Goal: Task Accomplishment & Management: Manage account settings

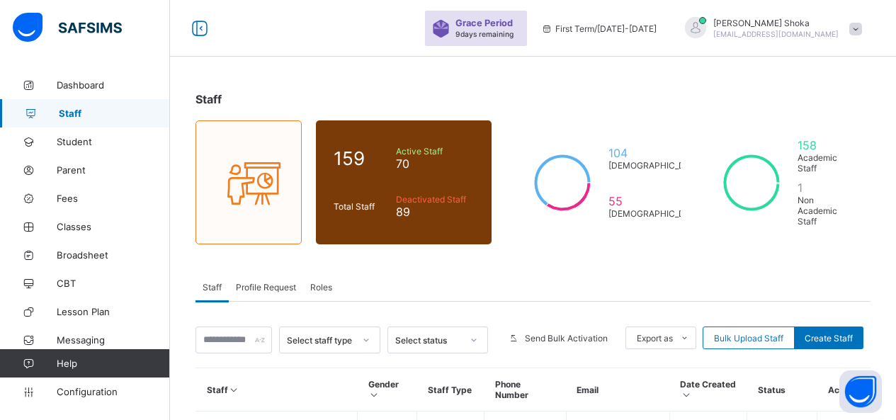
click at [82, 114] on span "Staff" at bounding box center [114, 113] width 111 height 11
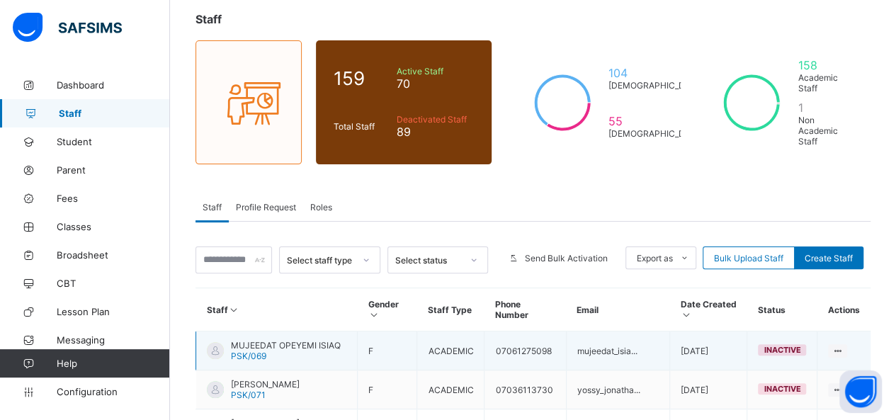
scroll to position [142, 0]
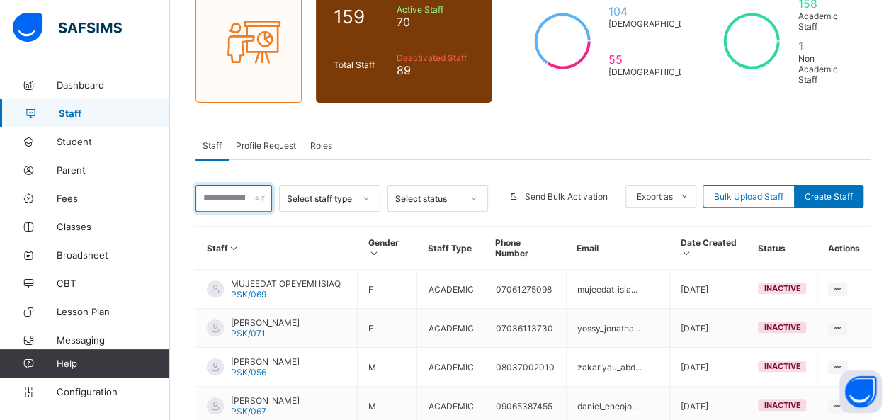
click at [244, 186] on input "text" at bounding box center [233, 198] width 76 height 27
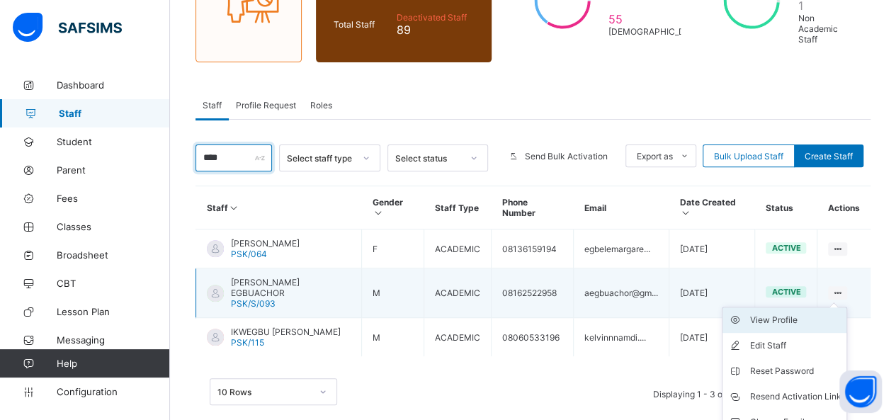
scroll to position [203, 0]
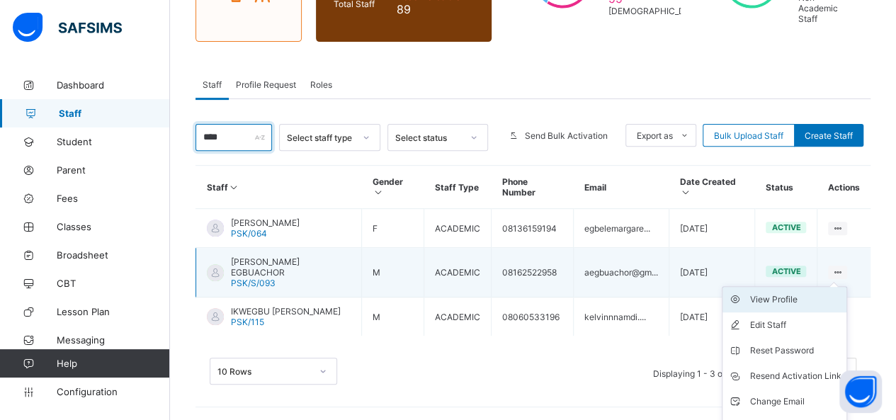
type input "****"
click at [797, 292] on div "View Profile" at bounding box center [794, 299] width 91 height 14
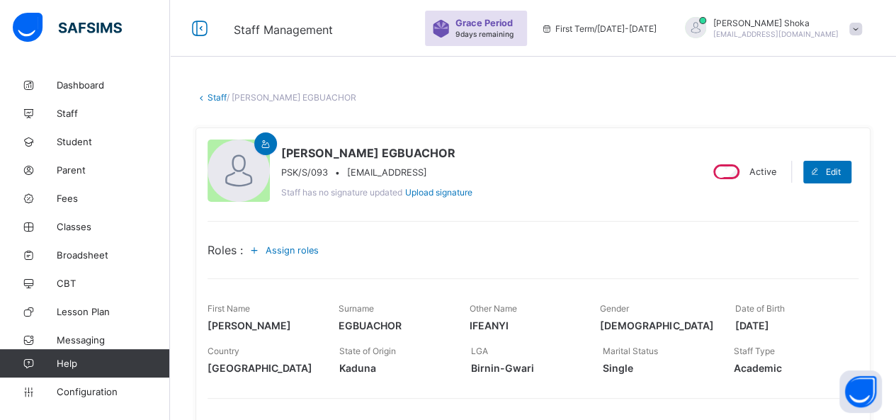
drag, startPoint x: 348, startPoint y: 172, endPoint x: 448, endPoint y: 171, distance: 99.1
click at [427, 171] on span "[EMAIL_ADDRESS]" at bounding box center [387, 172] width 80 height 11
copy span "[EMAIL_ADDRESS][DOMAIN_NAME]"
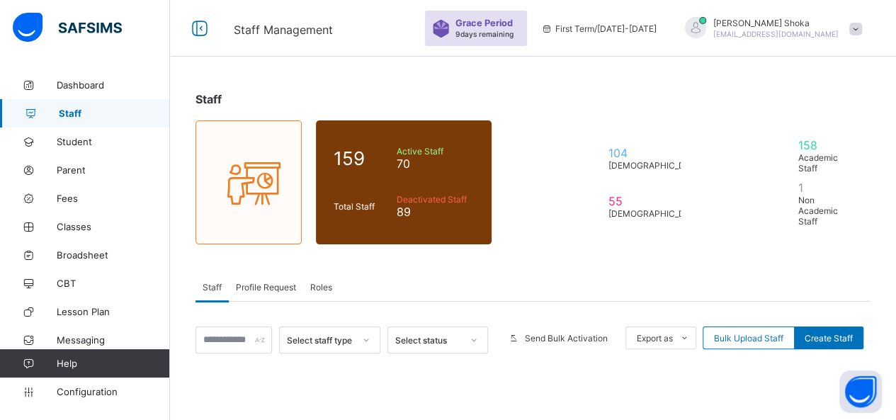
scroll to position [203, 0]
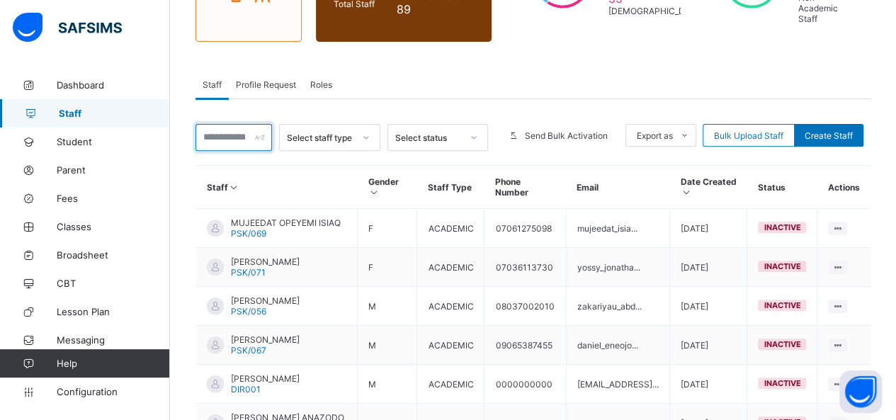
click at [237, 124] on input "text" at bounding box center [233, 137] width 76 height 27
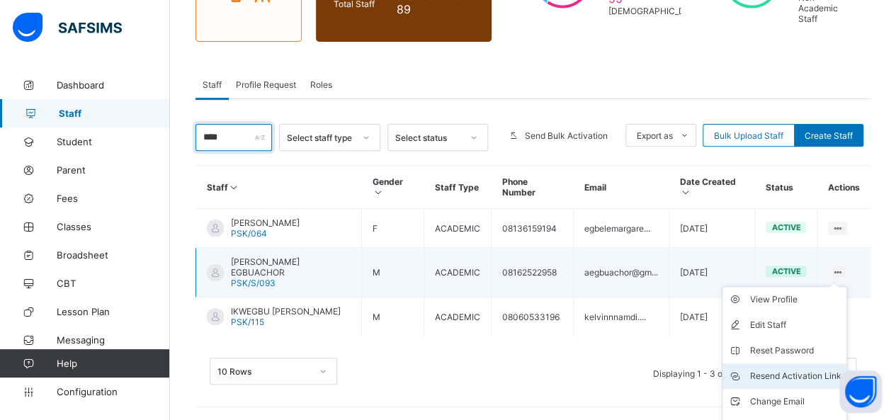
type input "****"
click at [808, 369] on div "Resend Activation Link" at bounding box center [794, 376] width 91 height 14
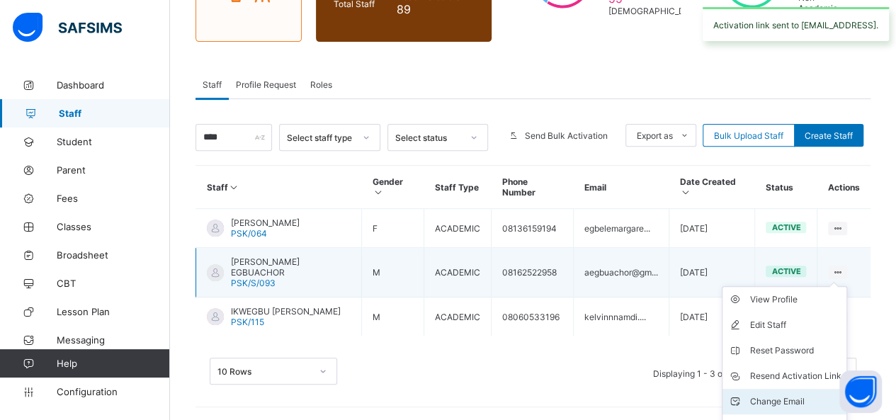
click at [785, 394] on div "Change Email" at bounding box center [794, 401] width 91 height 14
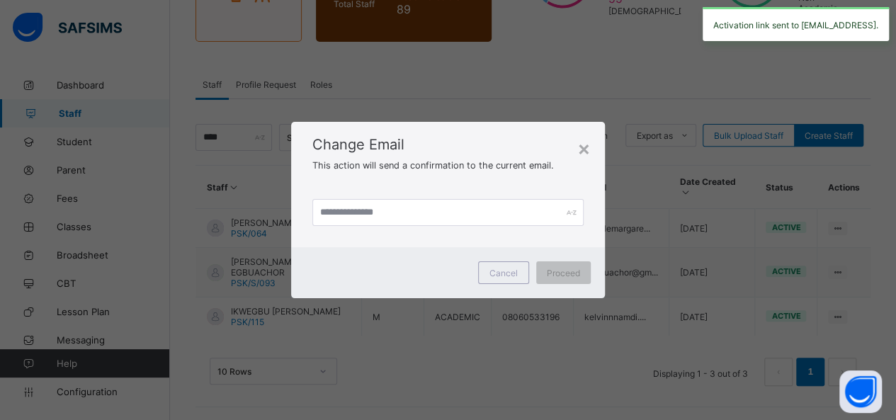
scroll to position [182, 0]
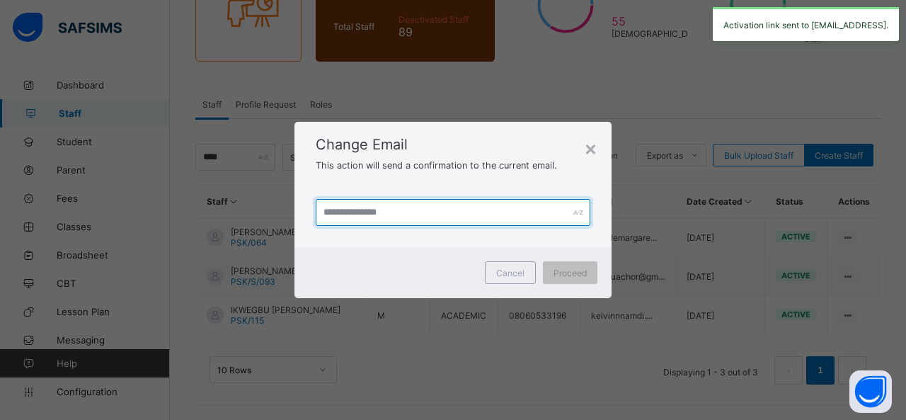
click at [472, 223] on input "text" at bounding box center [453, 212] width 275 height 27
paste input "**********"
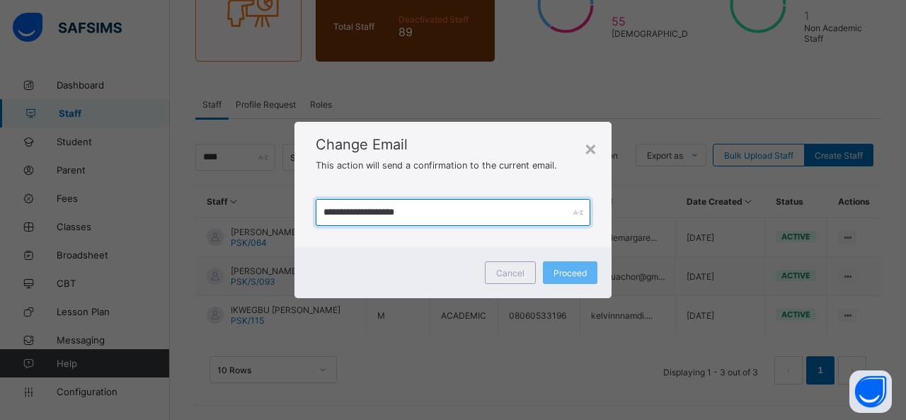
type input "**********"
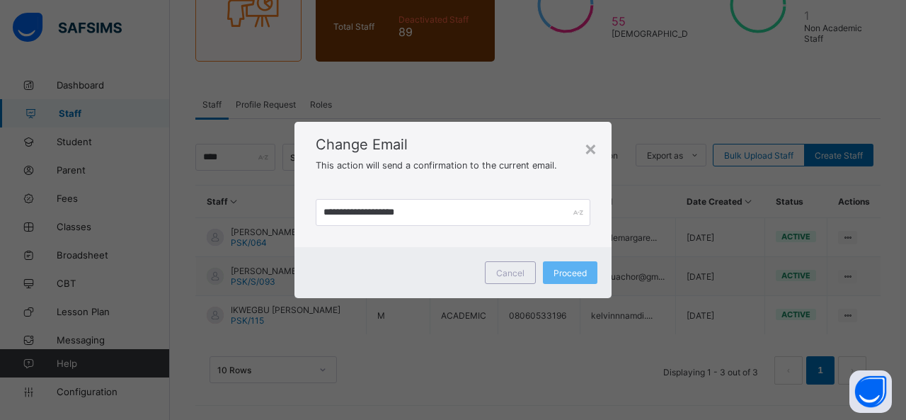
drag, startPoint x: 503, startPoint y: 140, endPoint x: 513, endPoint y: 156, distance: 20.0
click at [503, 138] on span "Change Email" at bounding box center [453, 144] width 275 height 17
click at [567, 279] on div "Proceed" at bounding box center [570, 272] width 55 height 23
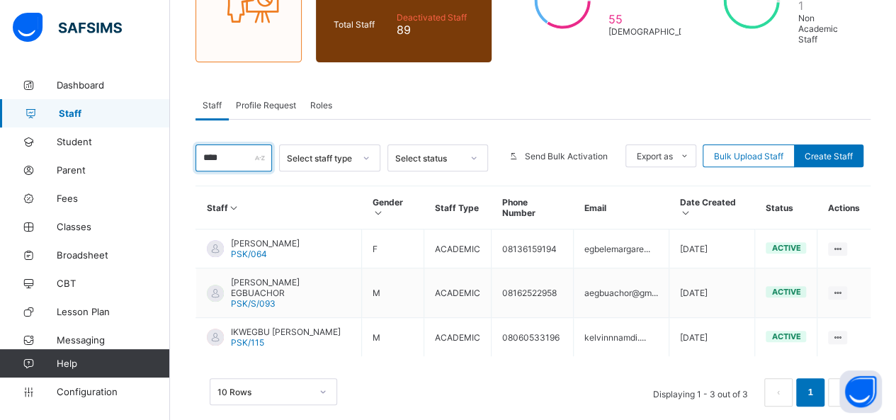
click at [242, 147] on input "****" at bounding box center [233, 157] width 76 height 27
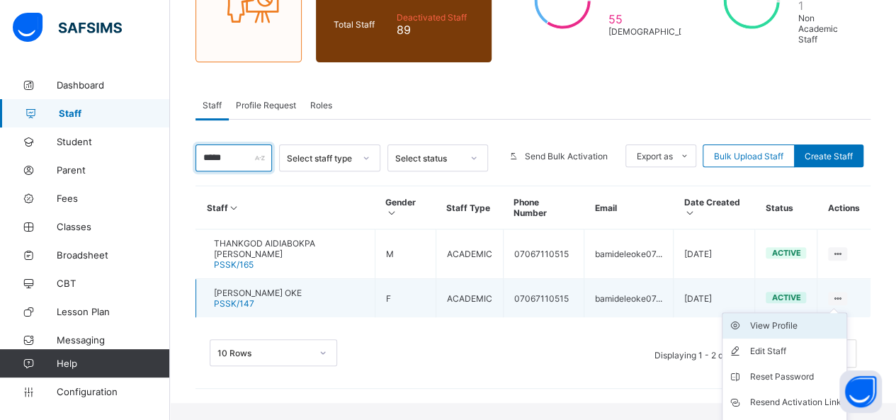
type input "*****"
click at [816, 319] on div "View Profile" at bounding box center [794, 326] width 91 height 14
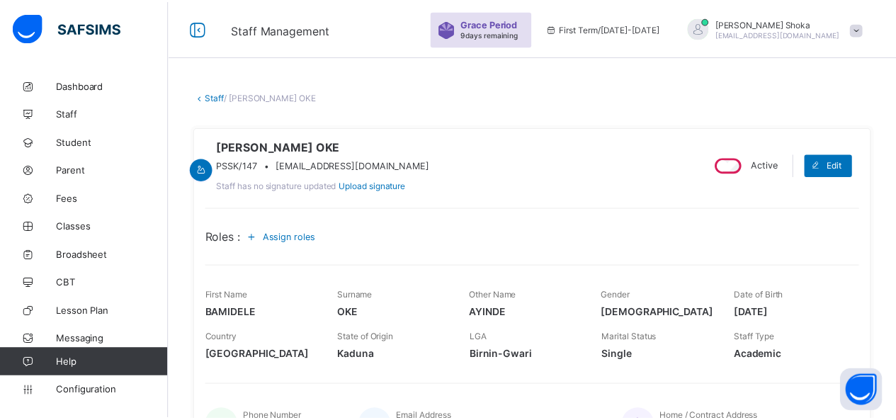
scroll to position [71, 0]
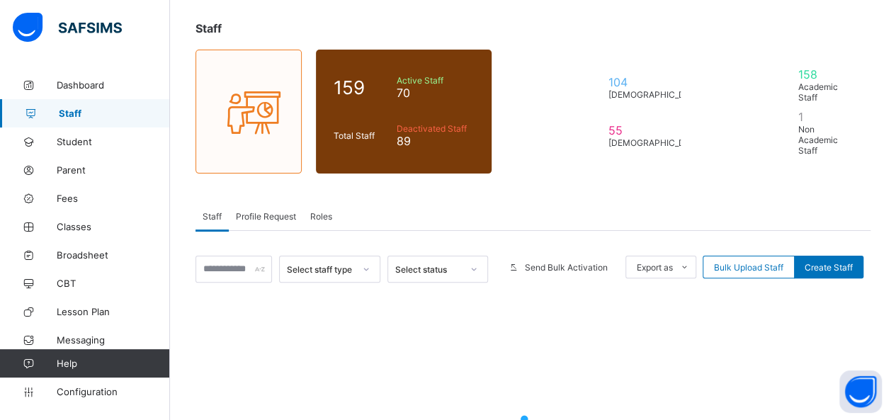
scroll to position [182, 0]
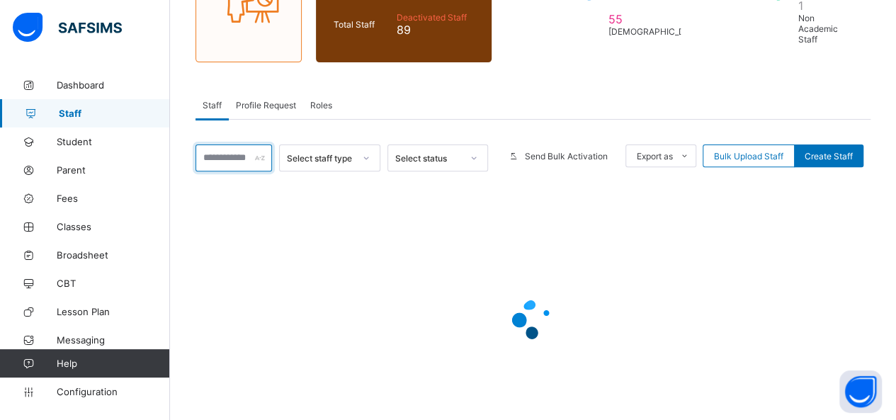
click at [207, 144] on input "text" at bounding box center [233, 157] width 76 height 27
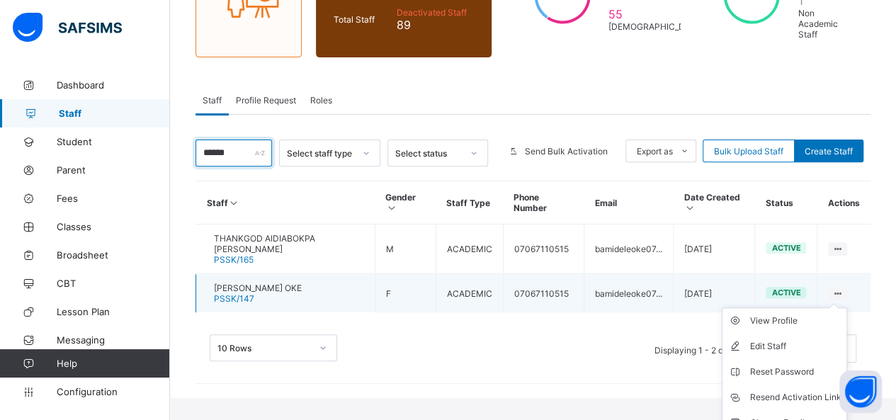
scroll to position [207, 0]
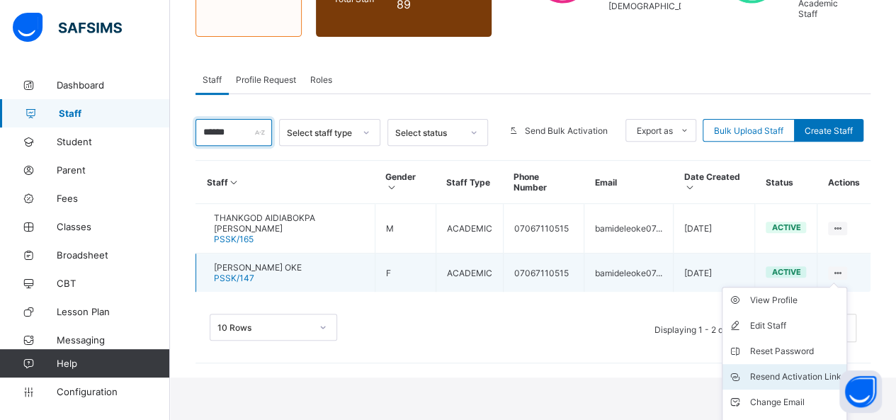
type input "******"
click at [791, 370] on div "Resend Activation Link" at bounding box center [794, 377] width 91 height 14
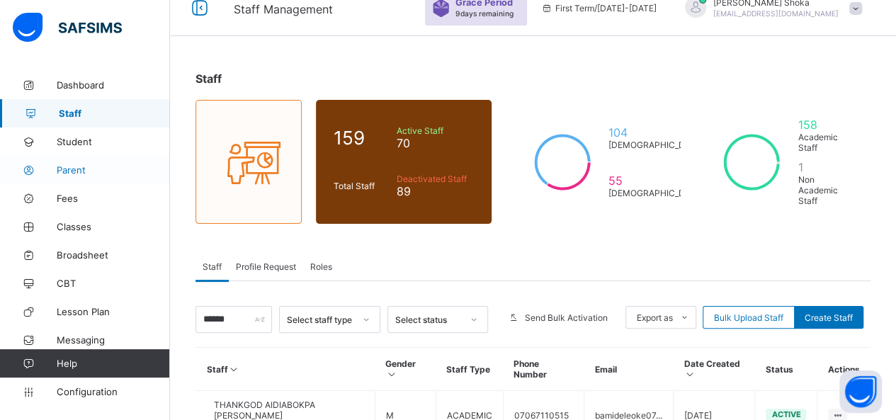
scroll to position [0, 0]
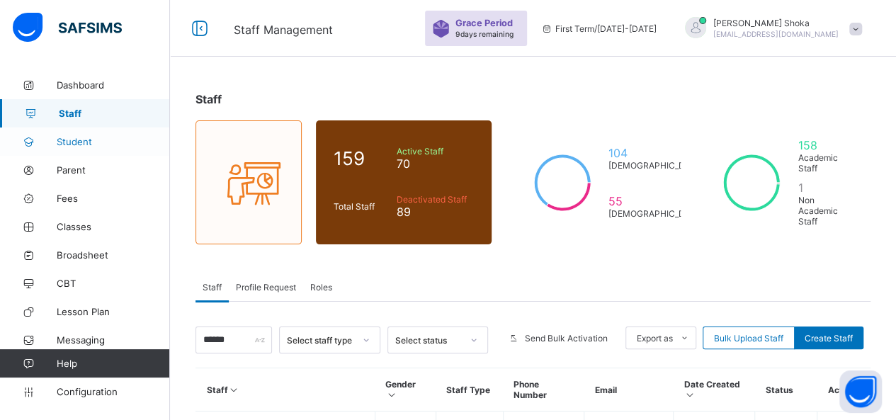
click at [76, 138] on span "Student" at bounding box center [113, 141] width 113 height 11
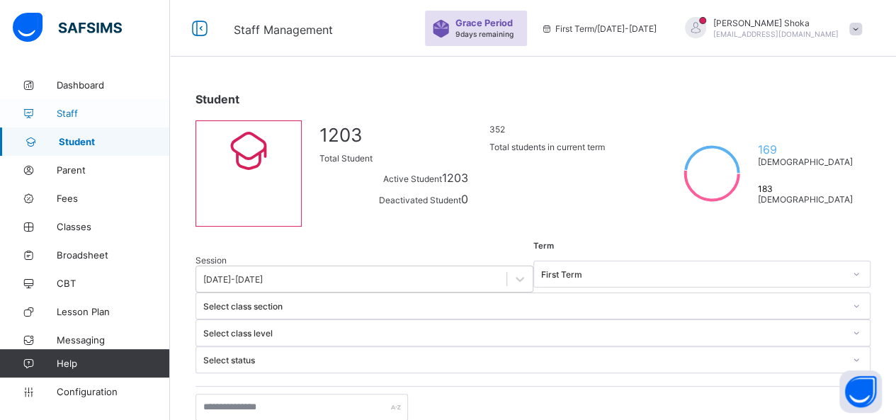
click at [74, 114] on span "Staff" at bounding box center [113, 113] width 113 height 11
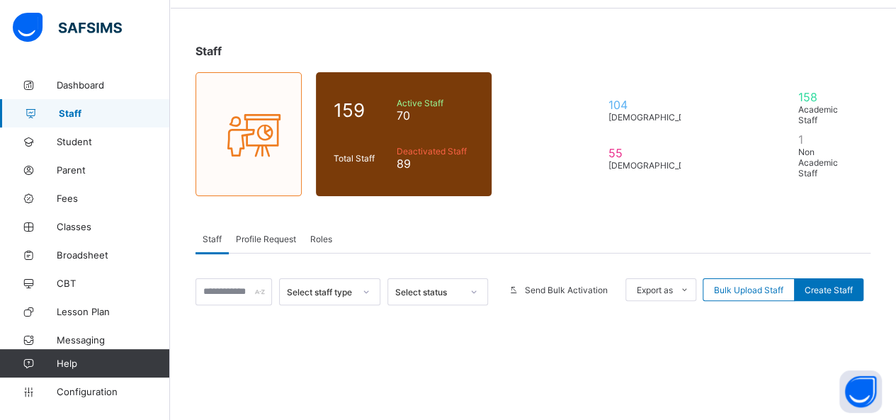
scroll to position [71, 0]
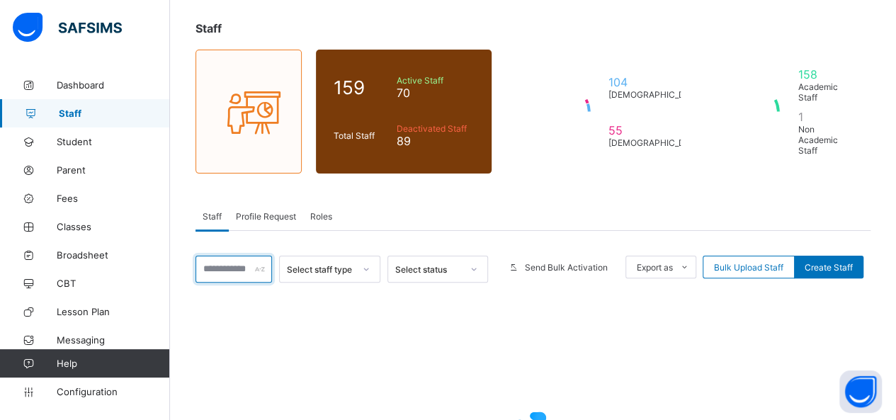
click at [226, 261] on input "text" at bounding box center [233, 269] width 76 height 27
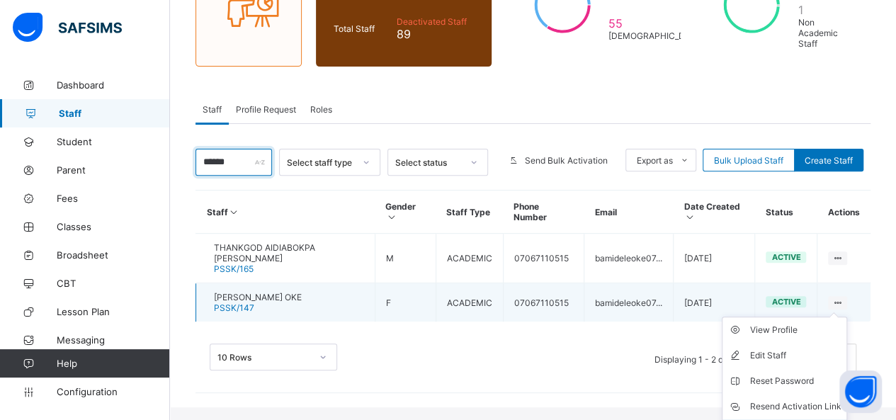
scroll to position [207, 0]
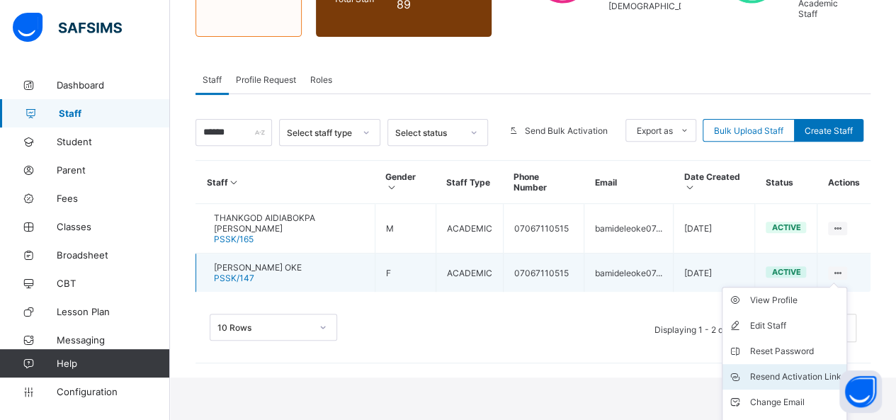
click at [793, 370] on div "Resend Activation Link" at bounding box center [794, 377] width 91 height 14
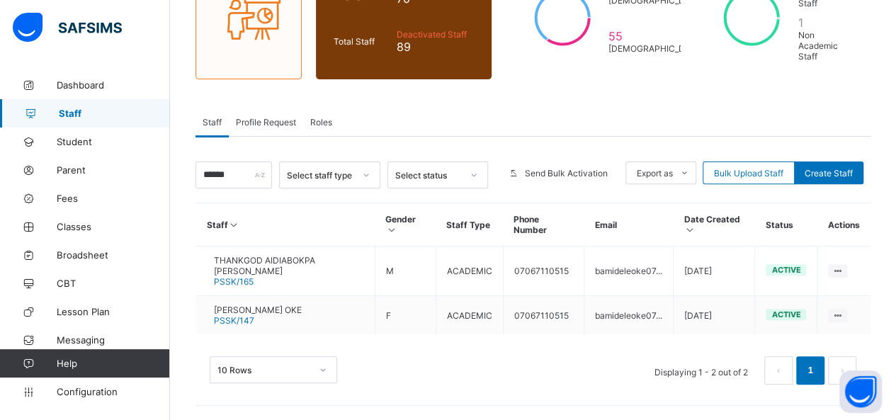
scroll to position [144, 0]
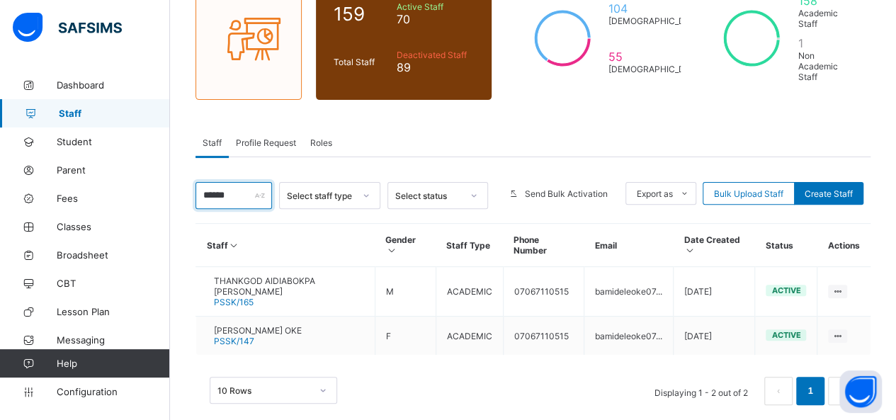
drag, startPoint x: 248, startPoint y: 185, endPoint x: 194, endPoint y: 183, distance: 53.8
click at [194, 183] on div "Staff 159 Total Staff Active Staff 70 Deactivated Staff 89 104 [DEMOGRAPHIC_DAT…" at bounding box center [533, 183] width 726 height 514
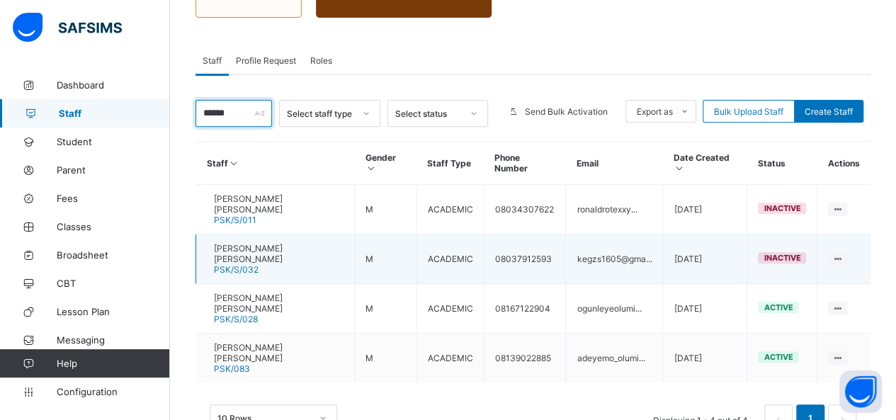
scroll to position [229, 0]
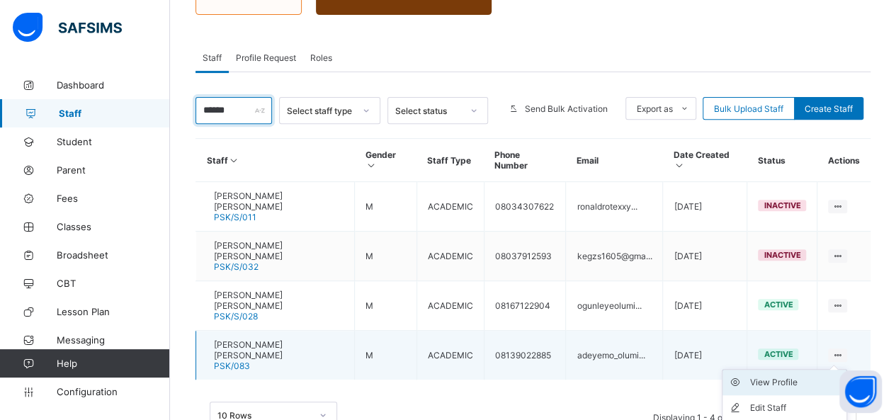
type input "******"
click at [808, 375] on div "View Profile" at bounding box center [794, 382] width 91 height 14
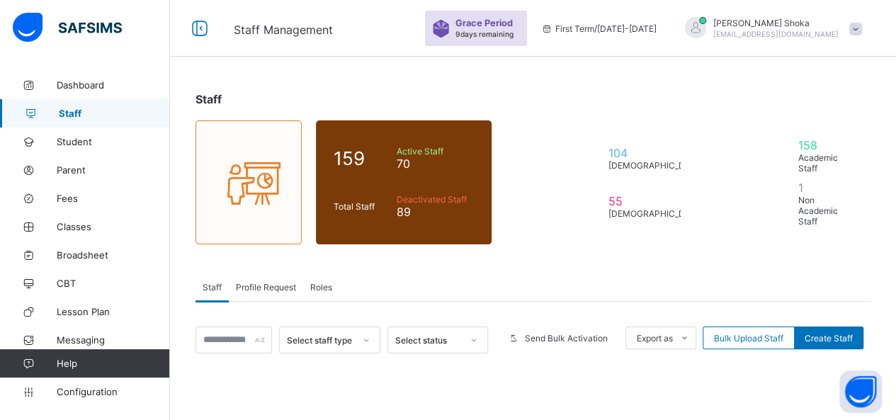
scroll to position [221, 0]
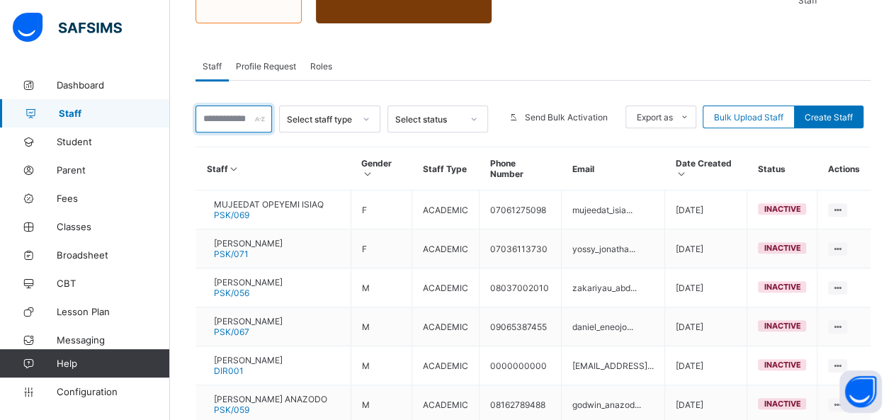
click at [245, 108] on input "text" at bounding box center [233, 119] width 76 height 27
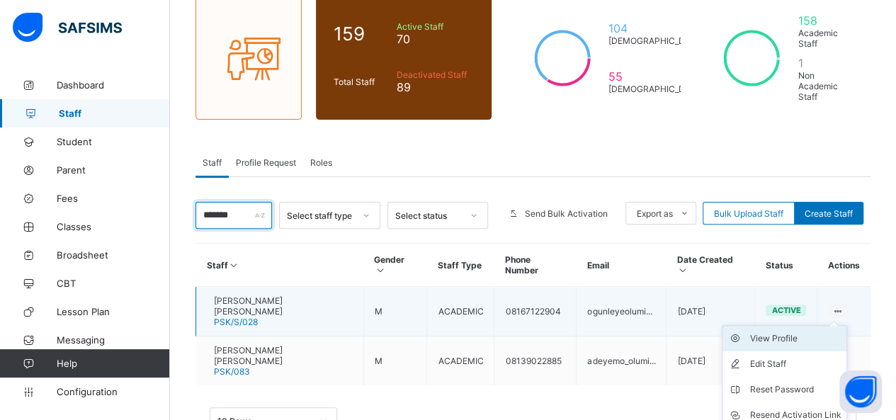
scroll to position [150, 0]
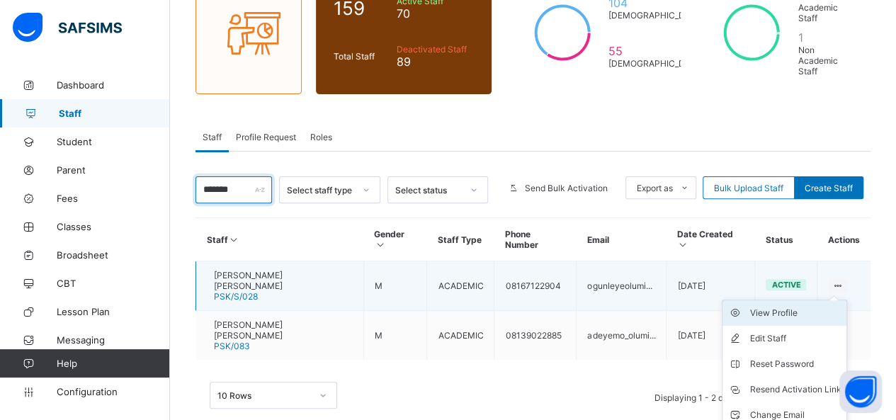
type input "*******"
click at [819, 306] on div "View Profile" at bounding box center [794, 313] width 91 height 14
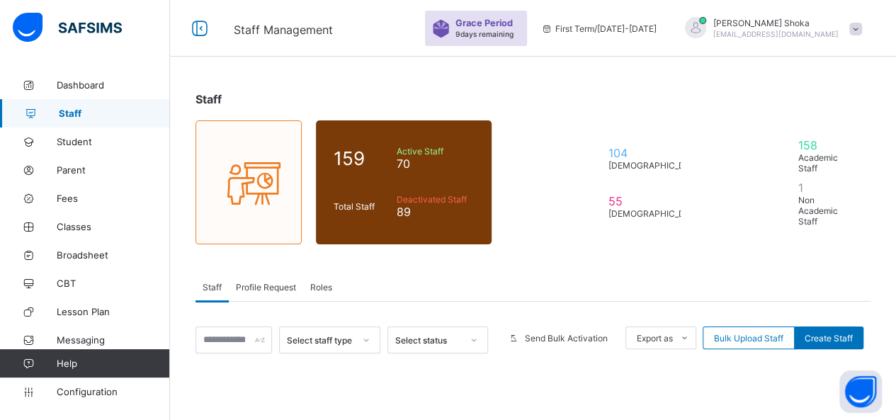
scroll to position [150, 0]
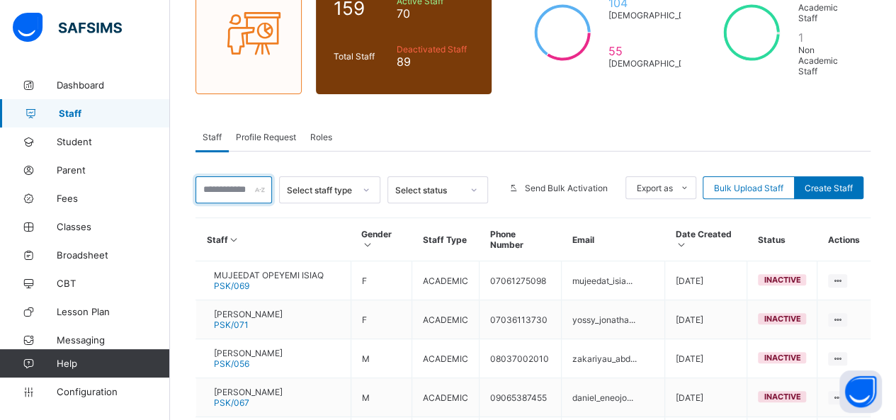
click at [222, 176] on input "text" at bounding box center [233, 189] width 76 height 27
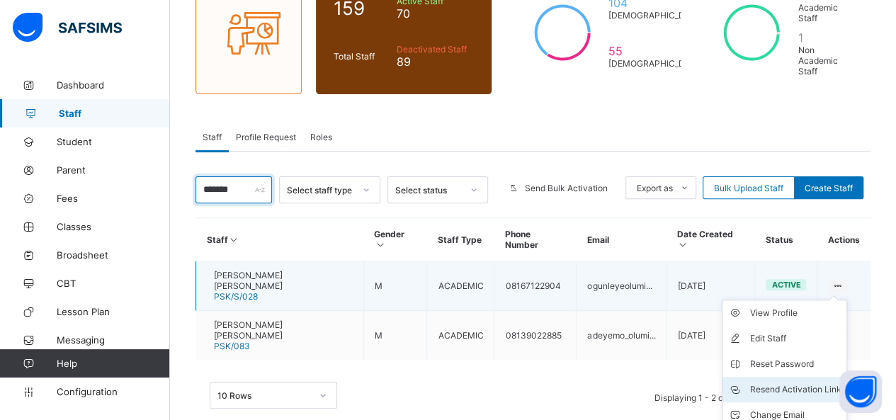
type input "*******"
click at [808, 382] on div "Resend Activation Link" at bounding box center [794, 389] width 91 height 14
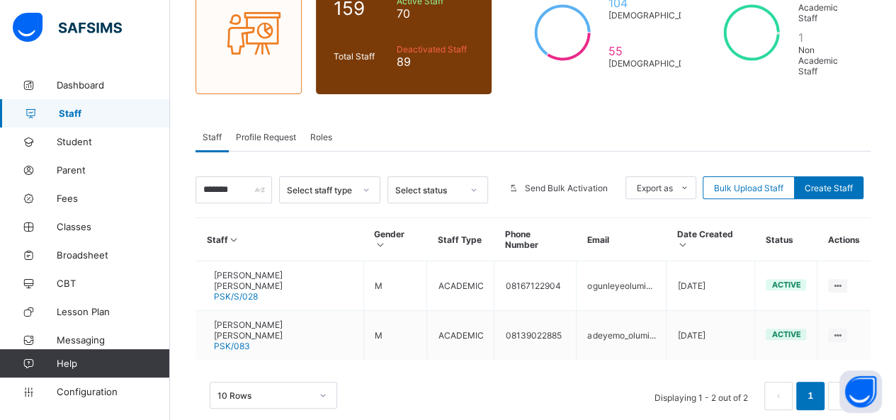
scroll to position [125, 0]
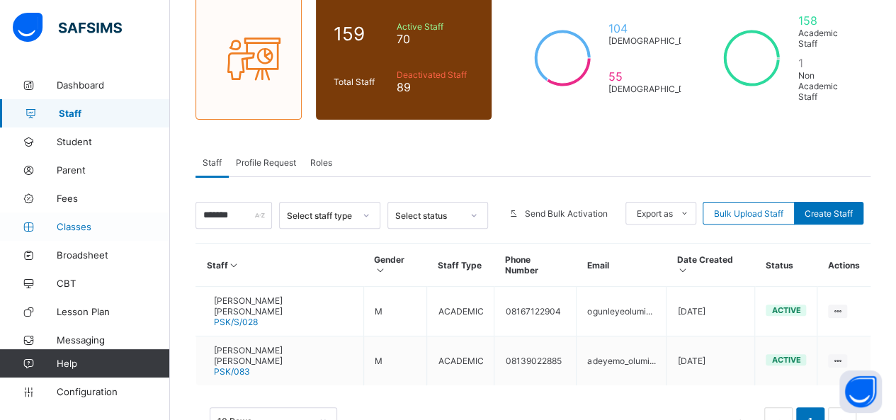
click at [82, 225] on span "Classes" at bounding box center [113, 226] width 113 height 11
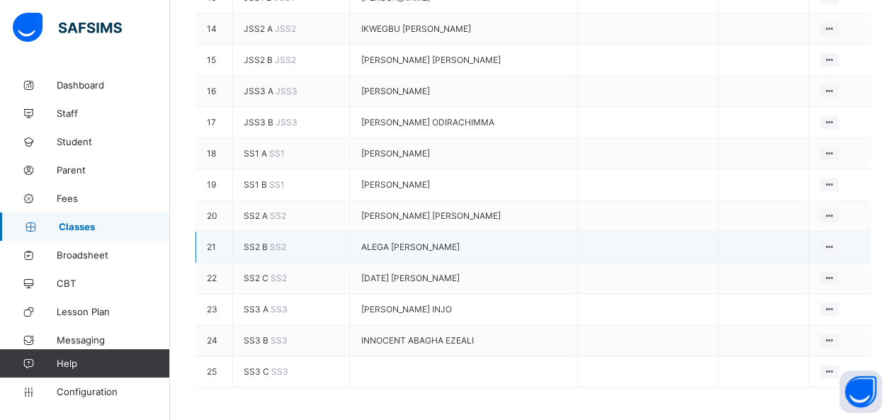
scroll to position [712, 0]
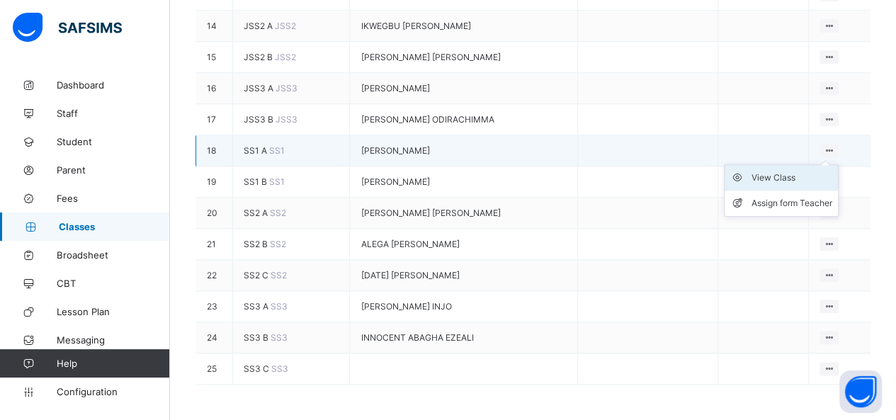
click at [790, 171] on div "View Class" at bounding box center [791, 178] width 81 height 14
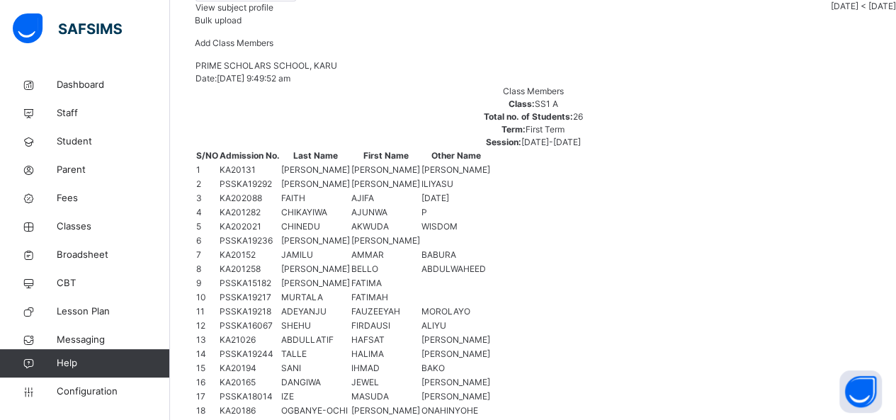
scroll to position [144, 0]
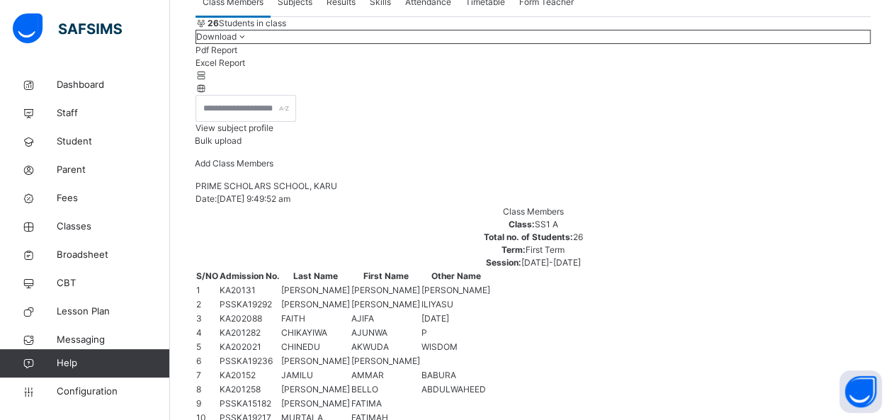
click at [291, 8] on span "Subjects" at bounding box center [295, 2] width 35 height 13
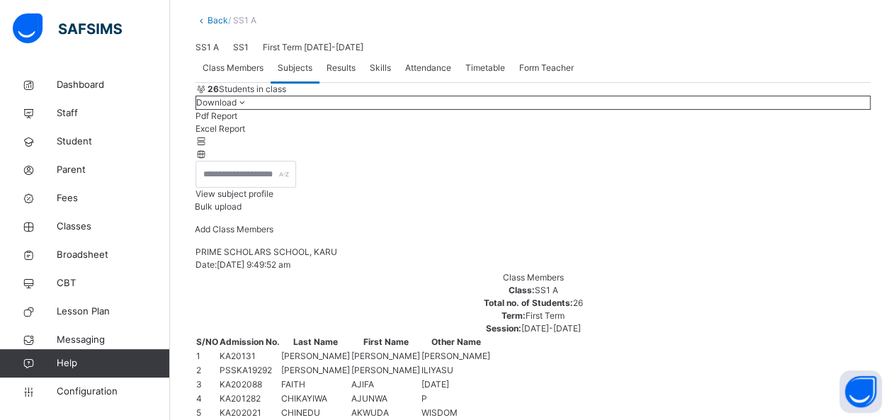
scroll to position [0, 0]
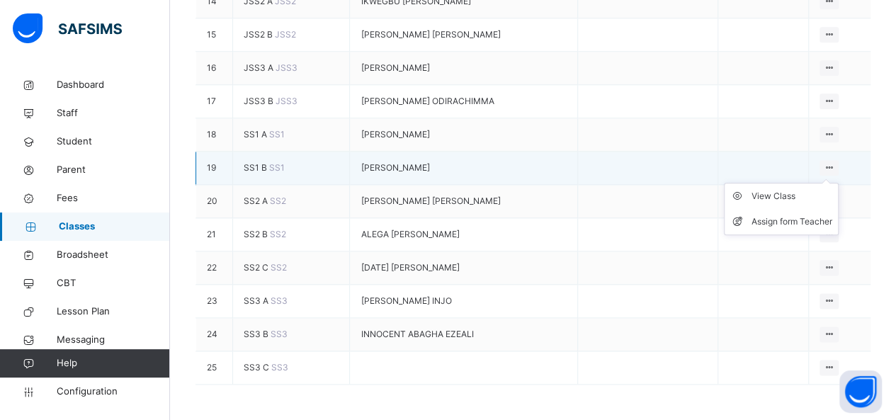
scroll to position [857, 0]
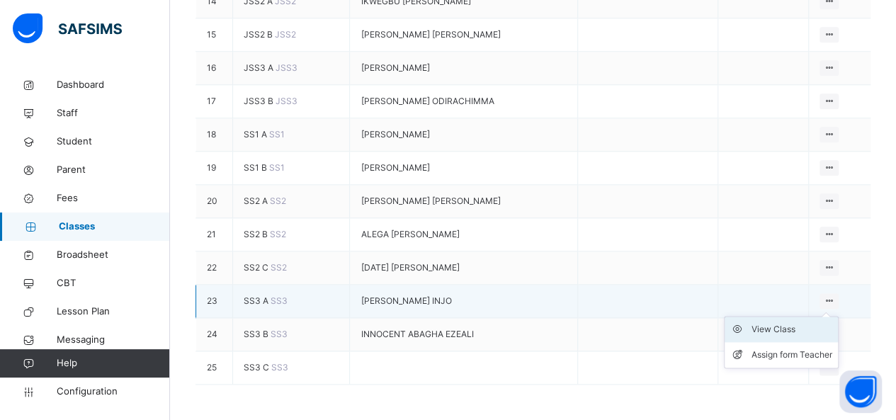
click at [785, 322] on div "View Class" at bounding box center [791, 329] width 81 height 14
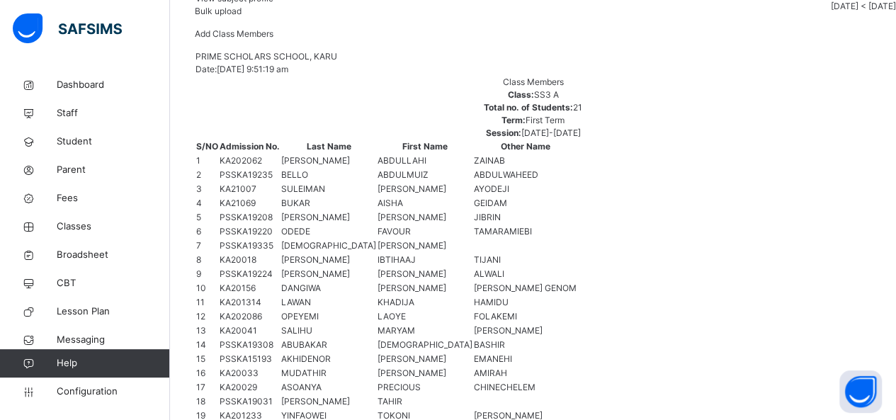
scroll to position [283, 0]
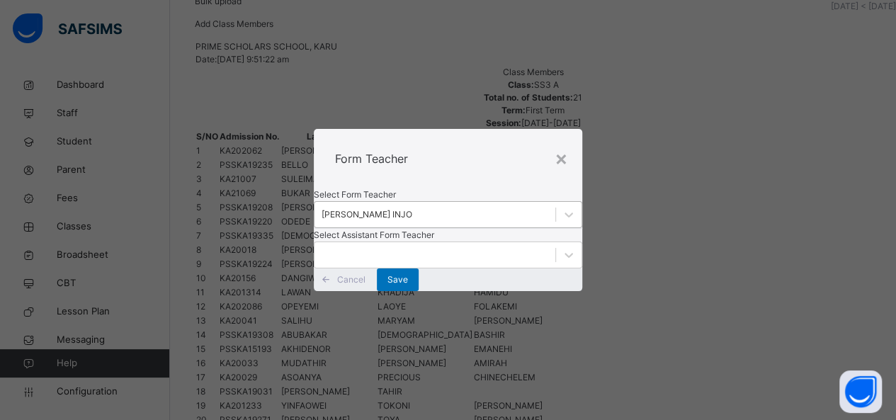
scroll to position [130, 0]
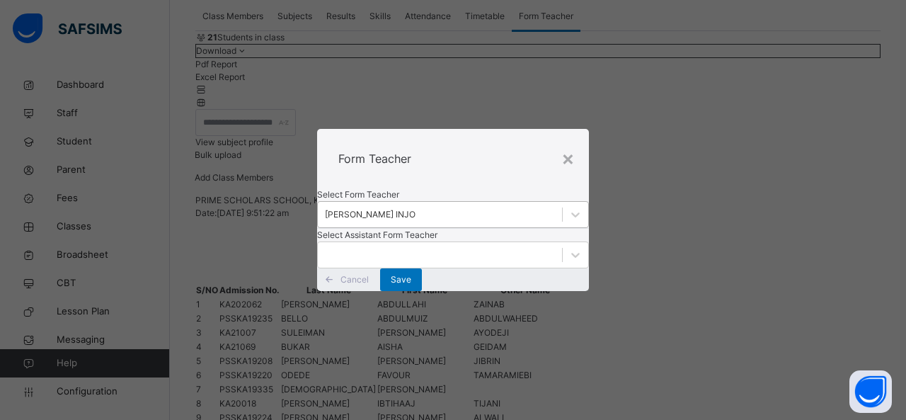
click at [416, 208] on div "[PERSON_NAME] INJO" at bounding box center [370, 214] width 91 height 13
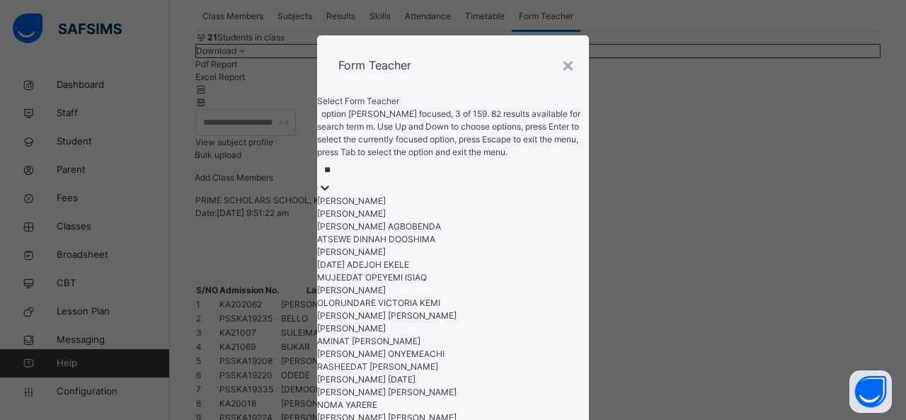
type input "***"
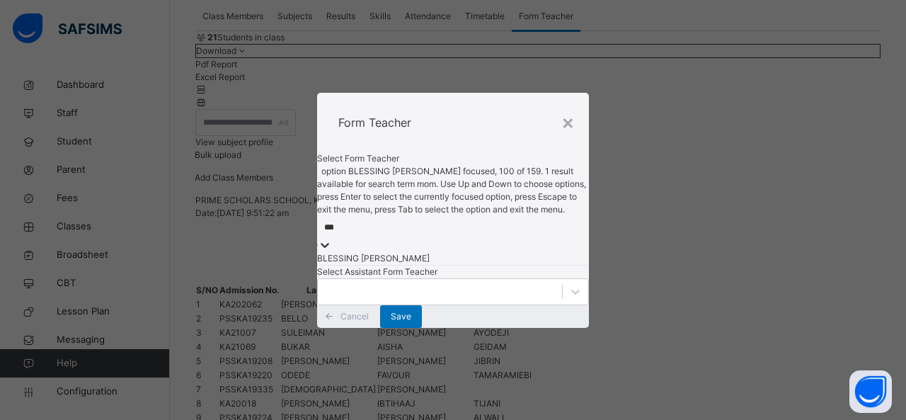
click at [389, 252] on div "BLESSING [PERSON_NAME]" at bounding box center [453, 258] width 272 height 13
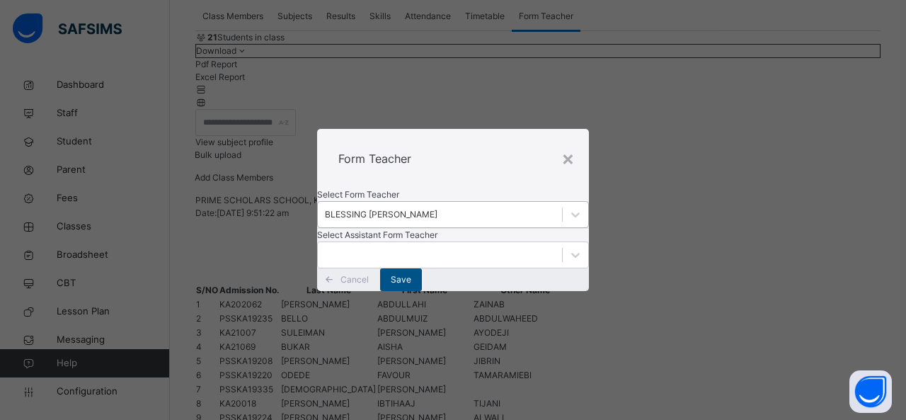
click at [411, 286] on span "Save" at bounding box center [401, 279] width 21 height 13
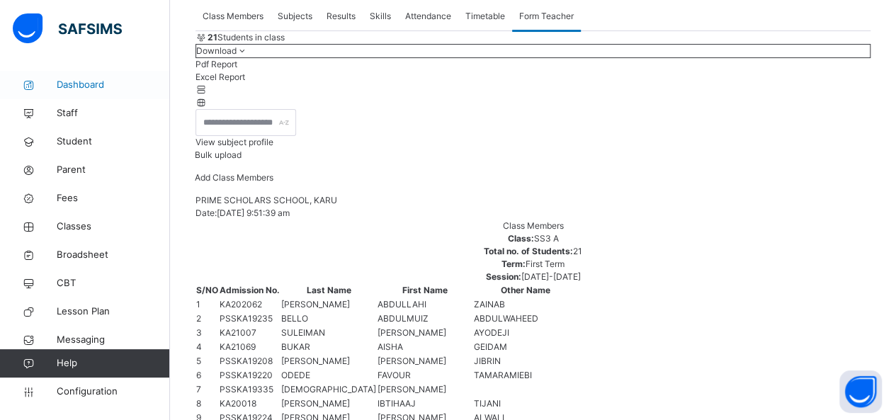
click at [83, 90] on span "Dashboard" at bounding box center [113, 85] width 113 height 14
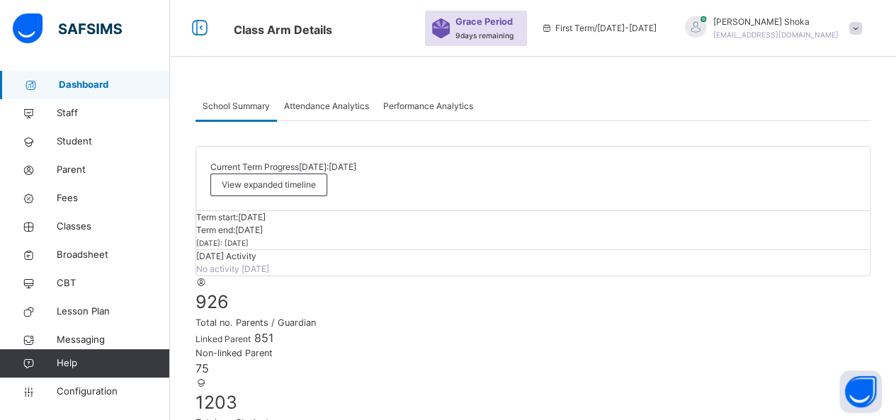
click at [341, 104] on span "Attendance Analytics" at bounding box center [326, 106] width 85 height 13
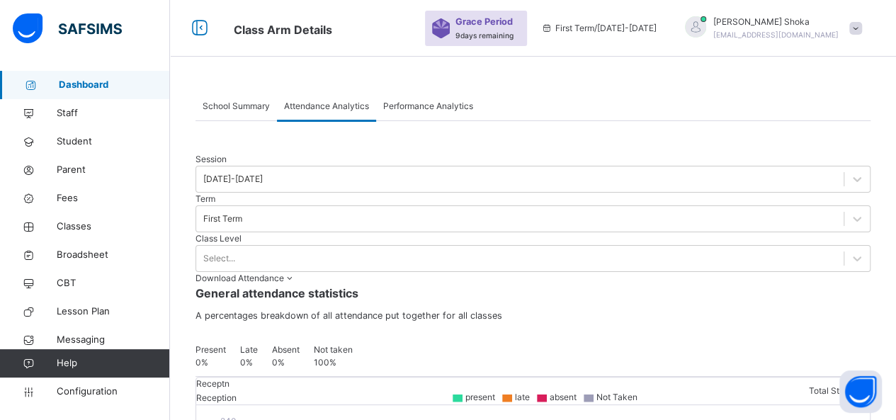
click at [399, 103] on span "Performance Analytics" at bounding box center [428, 106] width 90 height 13
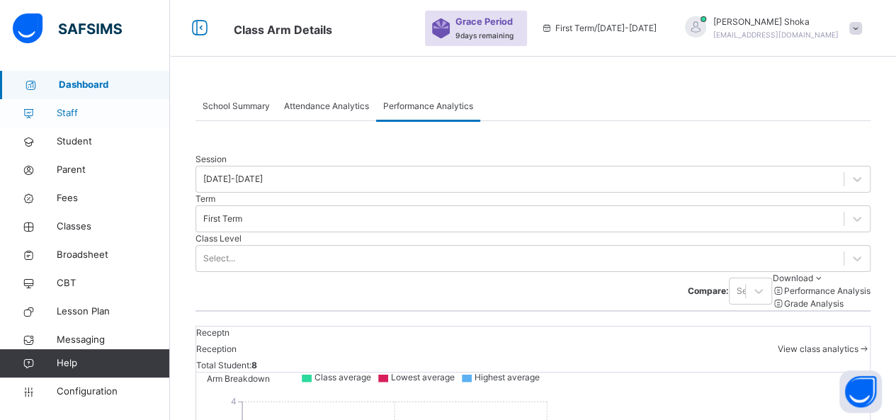
click at [76, 114] on span "Staff" at bounding box center [113, 113] width 113 height 14
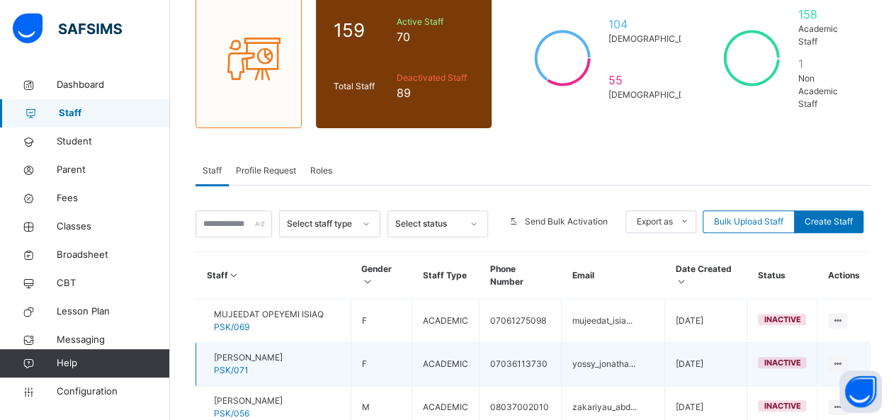
scroll to position [258, 0]
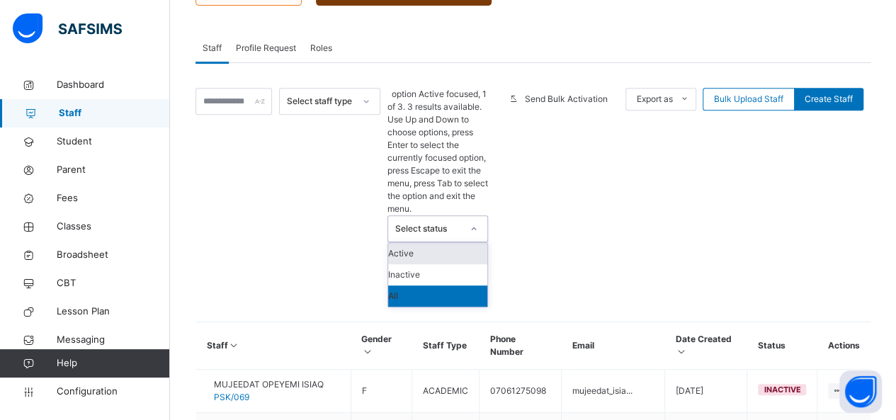
drag, startPoint x: 447, startPoint y: 93, endPoint x: 440, endPoint y: 88, distance: 8.1
click at [447, 222] on div "Select status" at bounding box center [428, 228] width 67 height 13
click at [426, 243] on div "Active" at bounding box center [437, 253] width 99 height 21
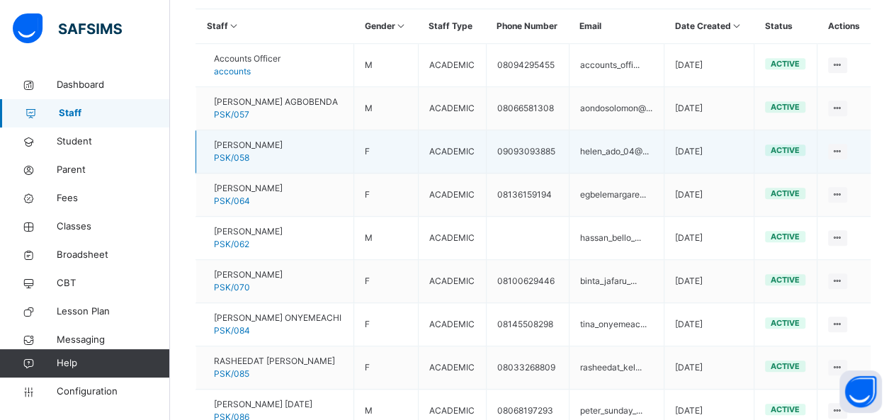
scroll to position [470, 0]
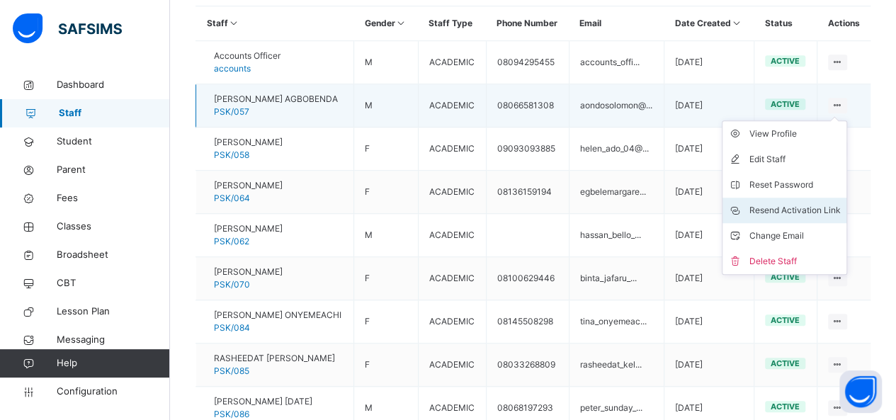
click at [786, 203] on div "Resend Activation Link" at bounding box center [794, 210] width 91 height 14
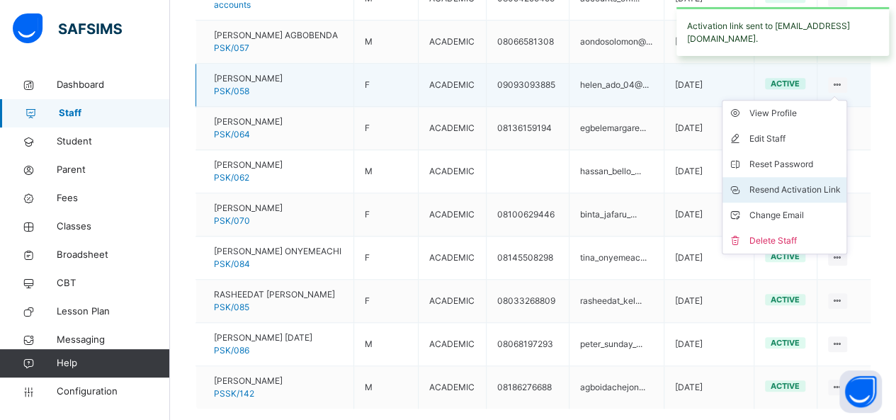
click at [797, 197] on div "Resend Activation Link" at bounding box center [794, 190] width 91 height 14
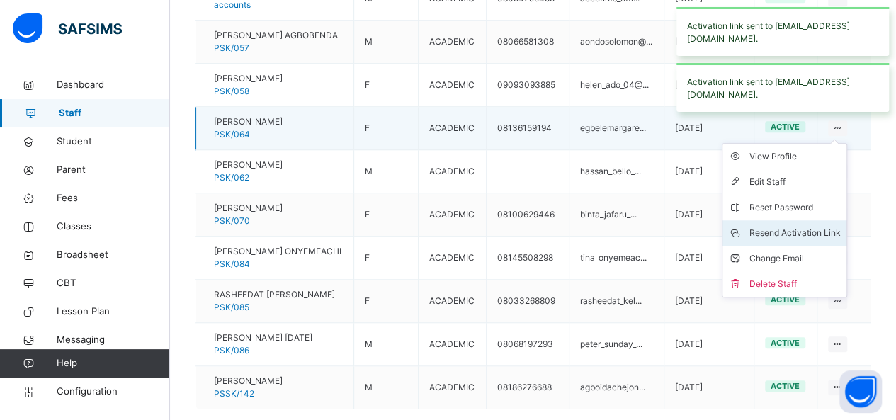
click at [826, 240] on div "Resend Activation Link" at bounding box center [794, 233] width 91 height 14
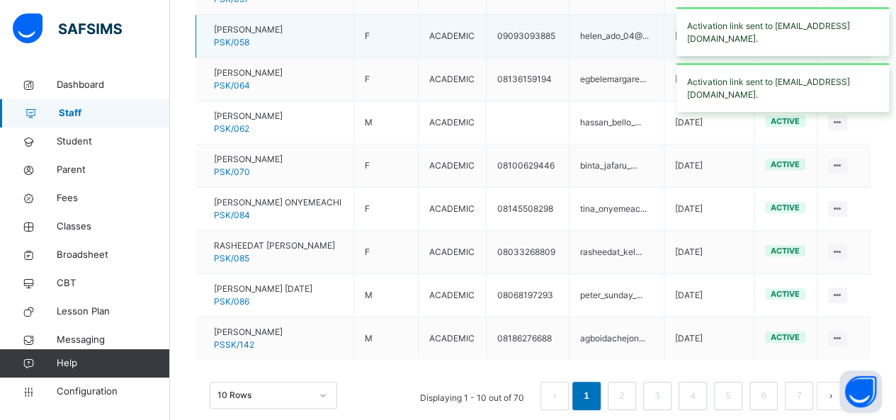
scroll to position [541, 0]
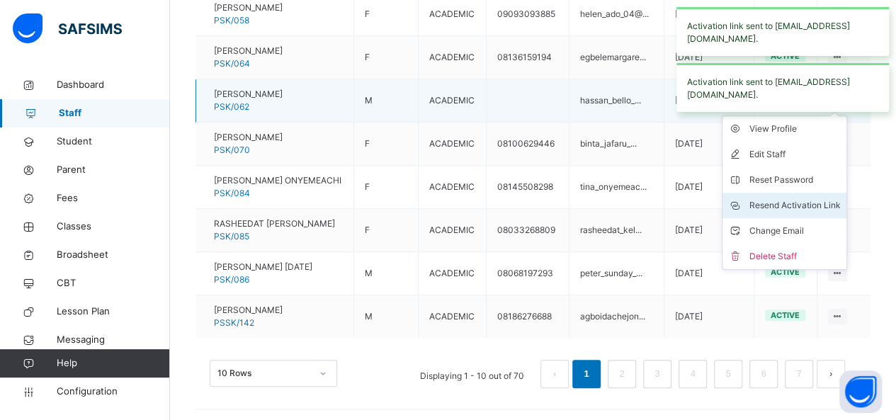
click at [812, 212] on div "Resend Activation Link" at bounding box center [794, 205] width 91 height 14
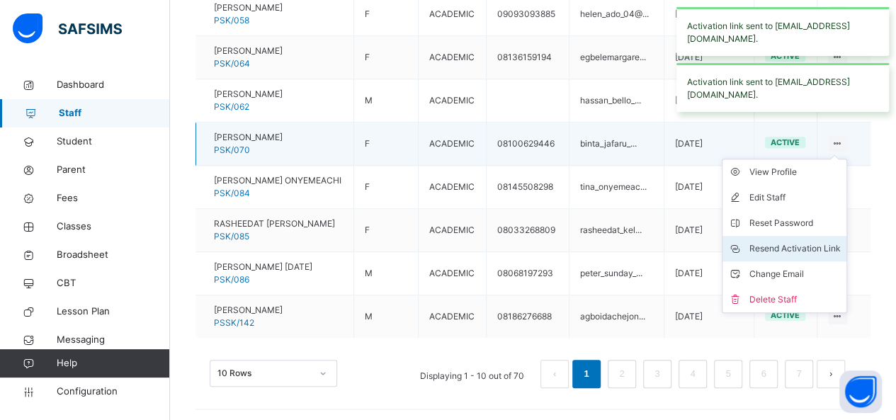
click at [816, 261] on li "Resend Activation Link" at bounding box center [784, 248] width 124 height 25
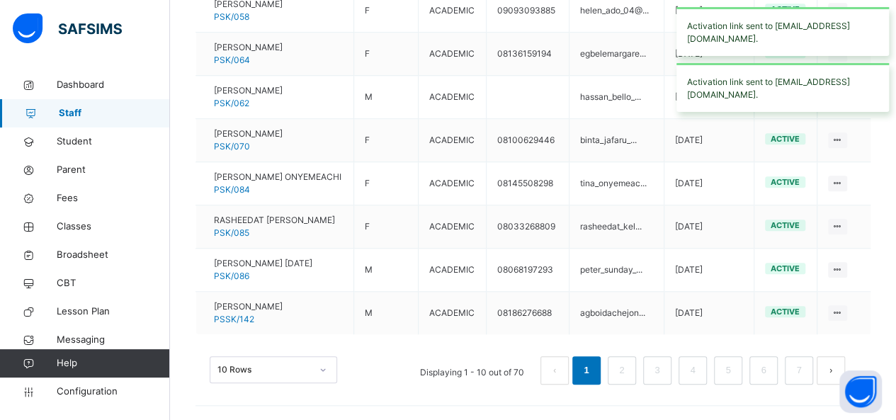
scroll to position [591, 0]
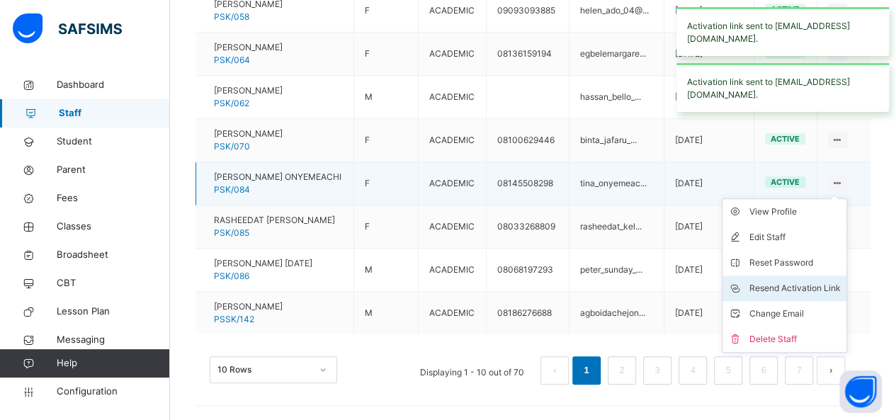
click at [821, 282] on div "Resend Activation Link" at bounding box center [794, 288] width 91 height 14
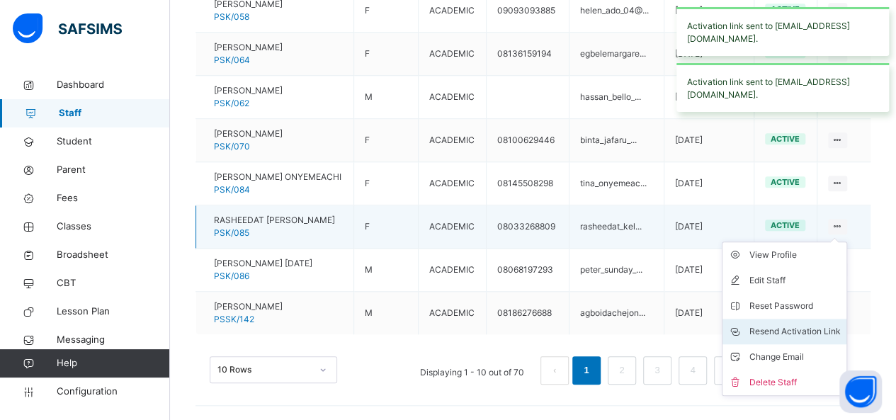
click at [790, 332] on div "Resend Activation Link" at bounding box center [794, 331] width 91 height 14
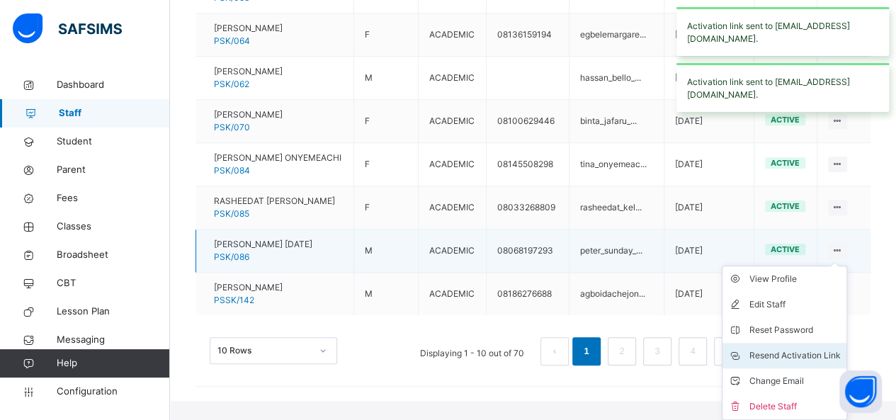
click at [789, 363] on div "Resend Activation Link" at bounding box center [794, 355] width 91 height 14
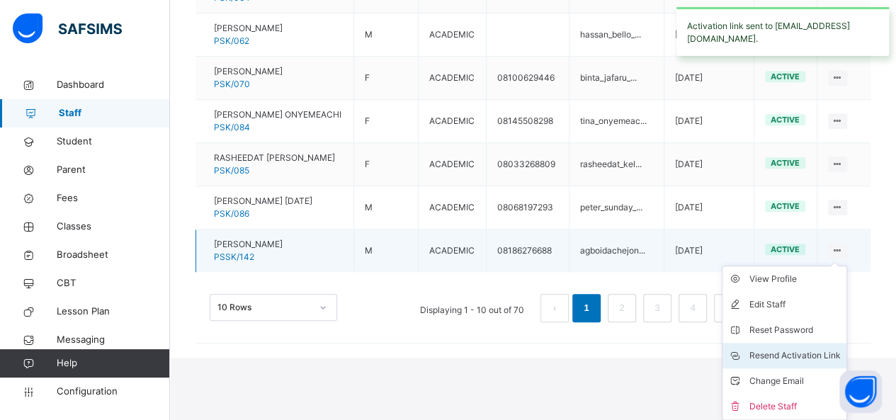
click at [794, 357] on div "Resend Activation Link" at bounding box center [794, 355] width 91 height 14
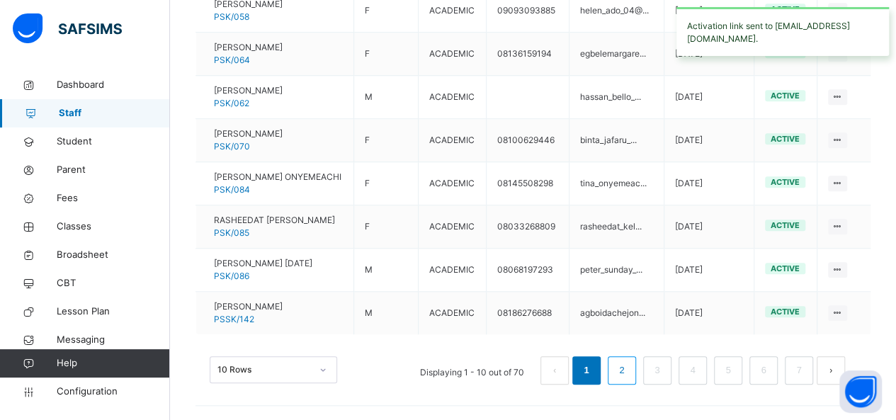
click at [628, 370] on link "2" at bounding box center [621, 370] width 13 height 18
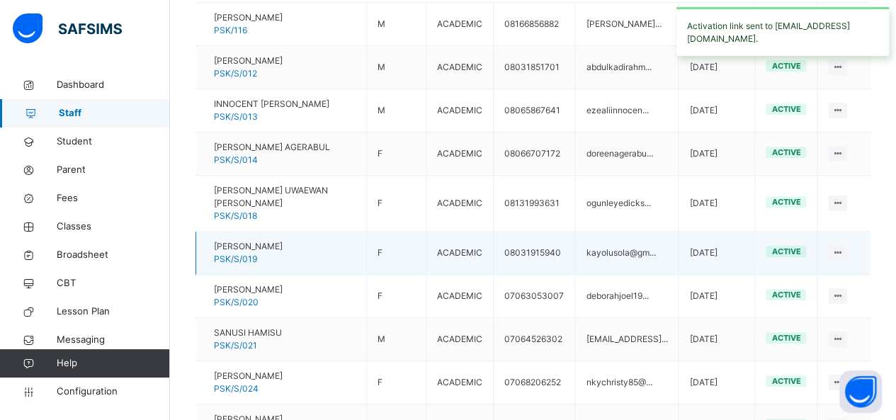
scroll to position [307, 0]
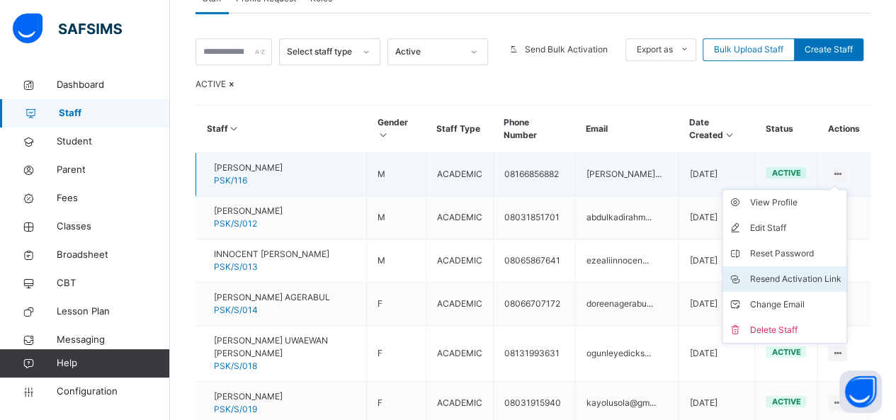
click at [797, 286] on div "Resend Activation Link" at bounding box center [794, 279] width 91 height 14
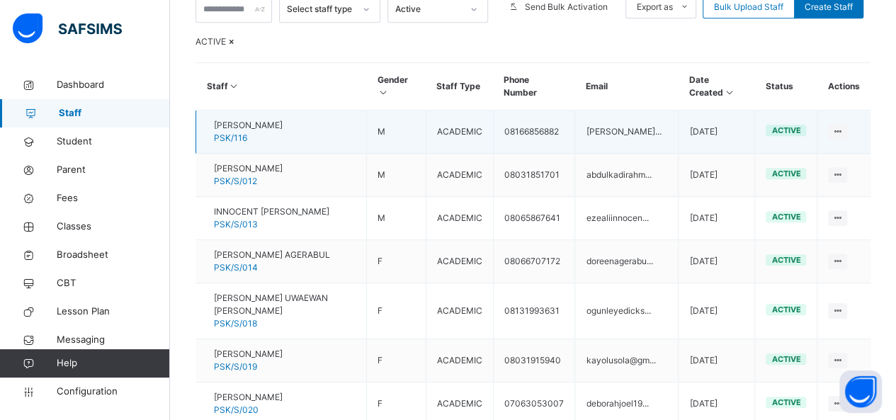
scroll to position [378, 0]
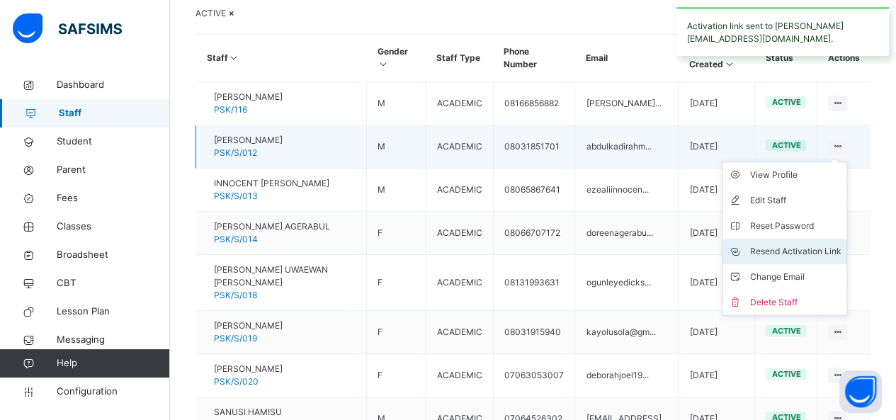
click at [802, 258] on div "Resend Activation Link" at bounding box center [794, 251] width 91 height 14
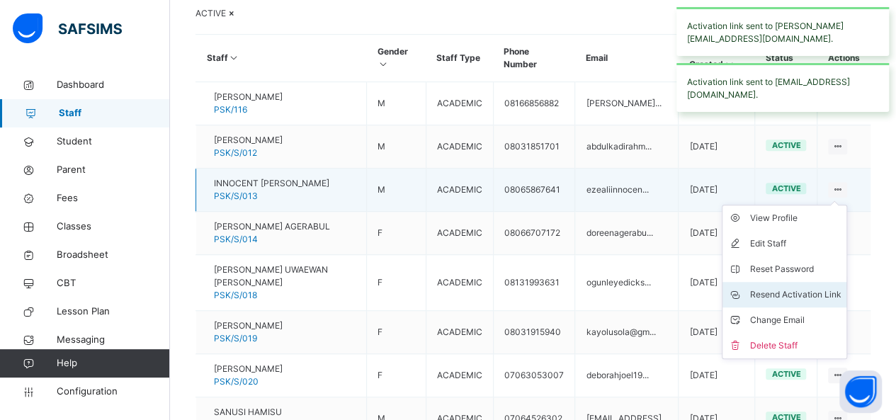
click at [797, 302] on div "Resend Activation Link" at bounding box center [794, 295] width 91 height 14
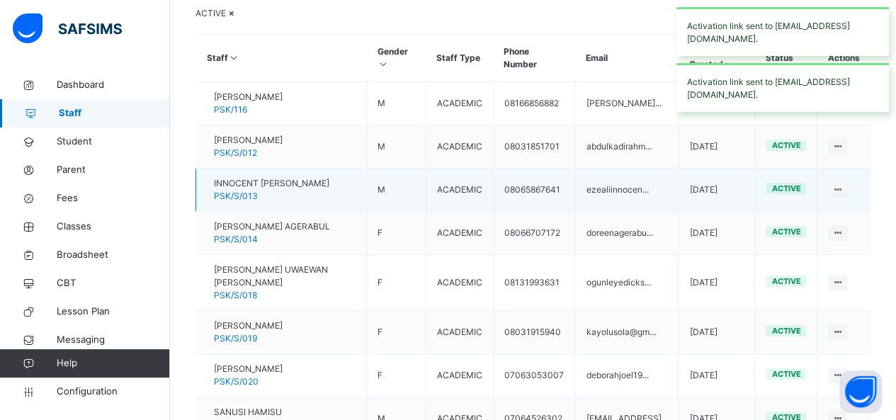
scroll to position [449, 0]
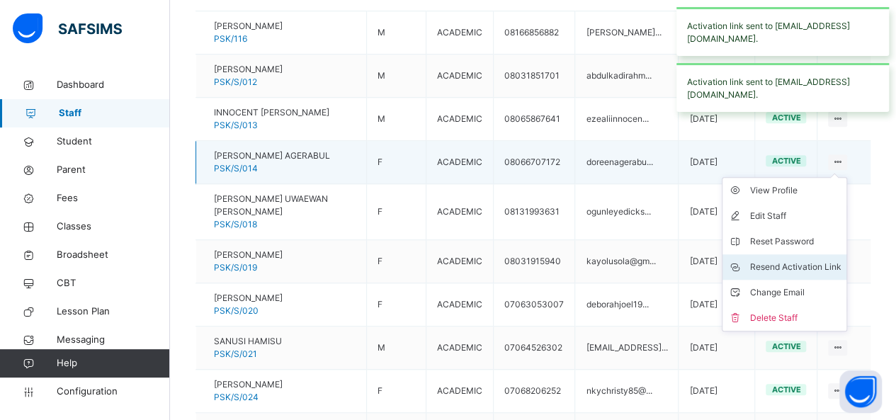
drag, startPoint x: 797, startPoint y: 303, endPoint x: 787, endPoint y: 300, distance: 10.5
click at [796, 274] on div "Resend Activation Link" at bounding box center [794, 267] width 91 height 14
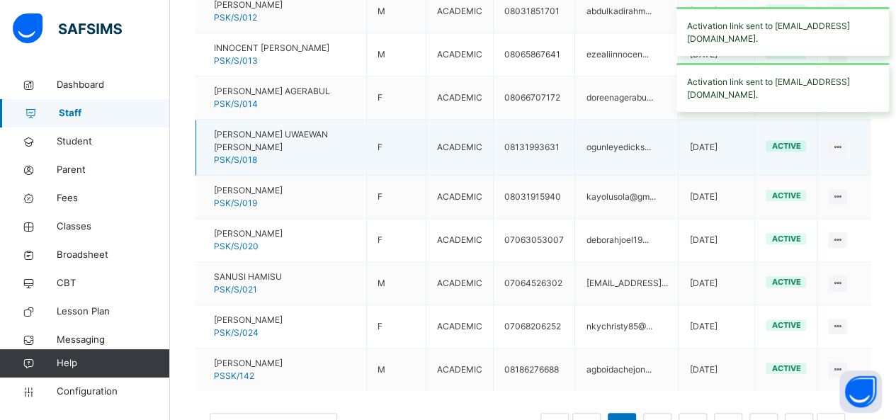
scroll to position [520, 0]
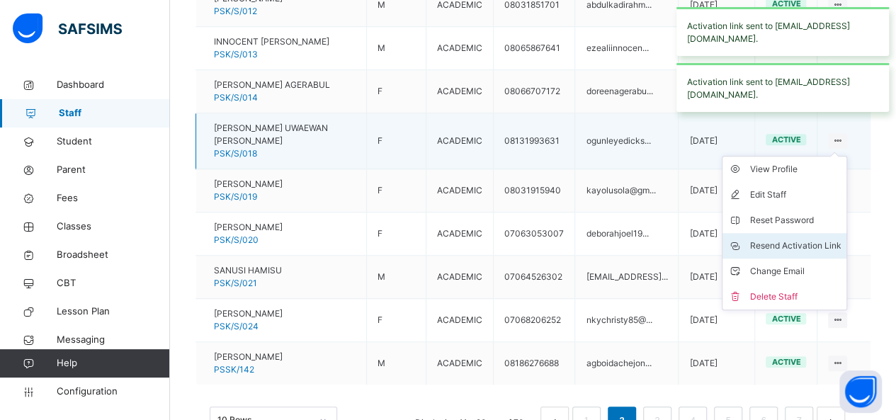
click at [792, 253] on div "Resend Activation Link" at bounding box center [794, 246] width 91 height 14
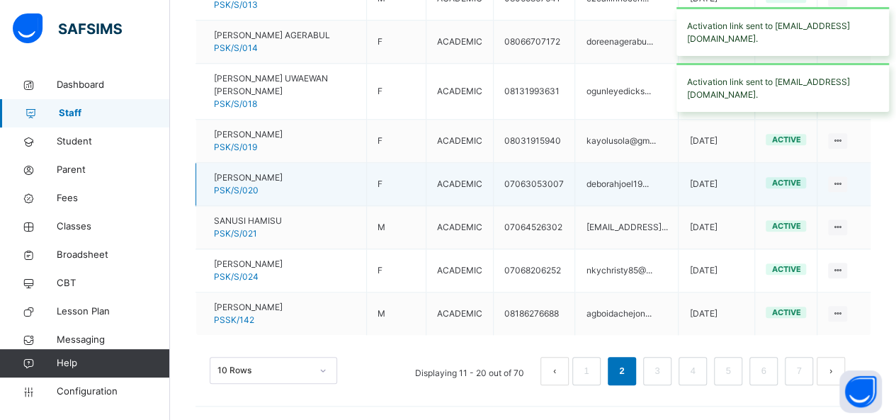
scroll to position [591, 0]
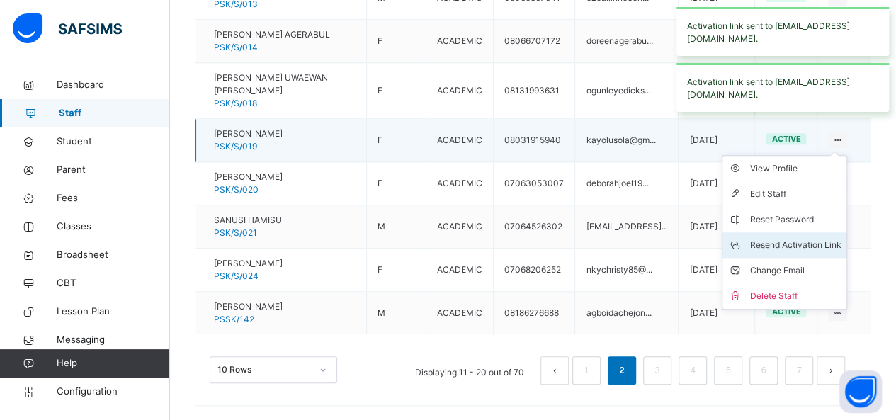
drag, startPoint x: 789, startPoint y: 246, endPoint x: 774, endPoint y: 237, distance: 17.5
click at [788, 246] on div "Resend Activation Link" at bounding box center [794, 245] width 91 height 14
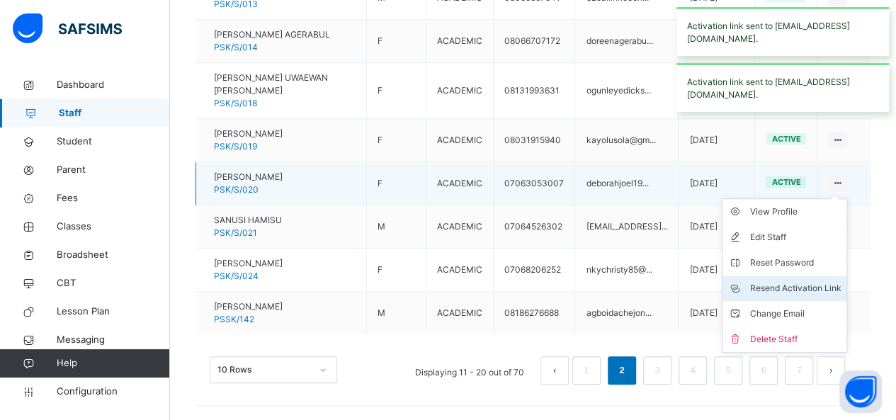
click at [792, 283] on div "Resend Activation Link" at bounding box center [794, 288] width 91 height 14
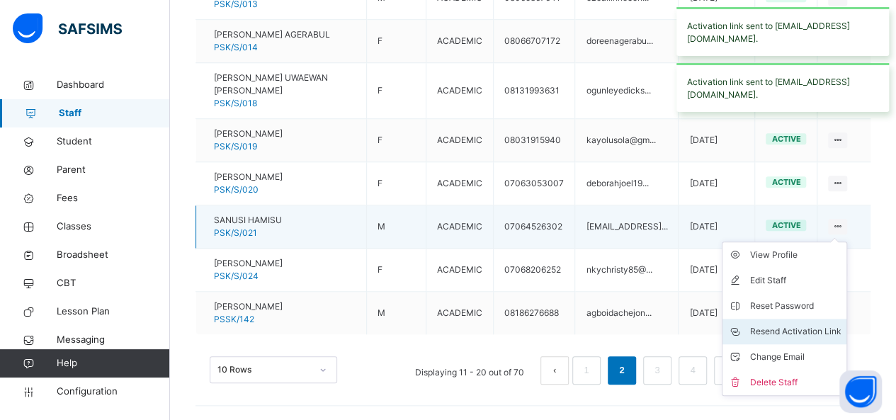
click at [789, 328] on div "Resend Activation Link" at bounding box center [794, 331] width 91 height 14
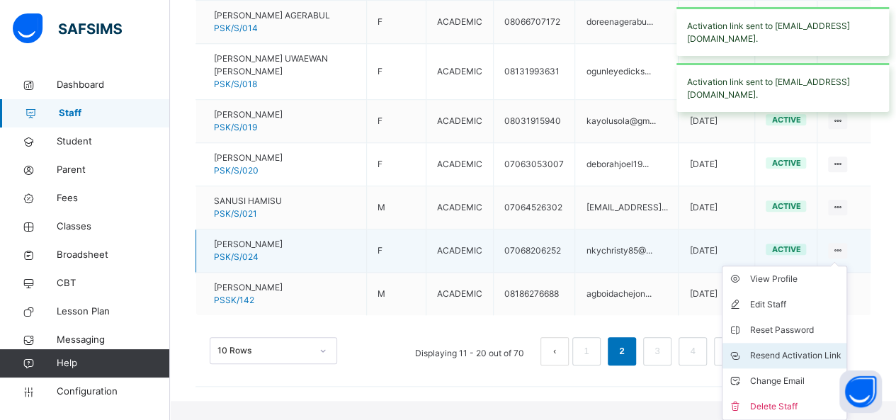
click at [785, 363] on div "Resend Activation Link" at bounding box center [794, 355] width 91 height 14
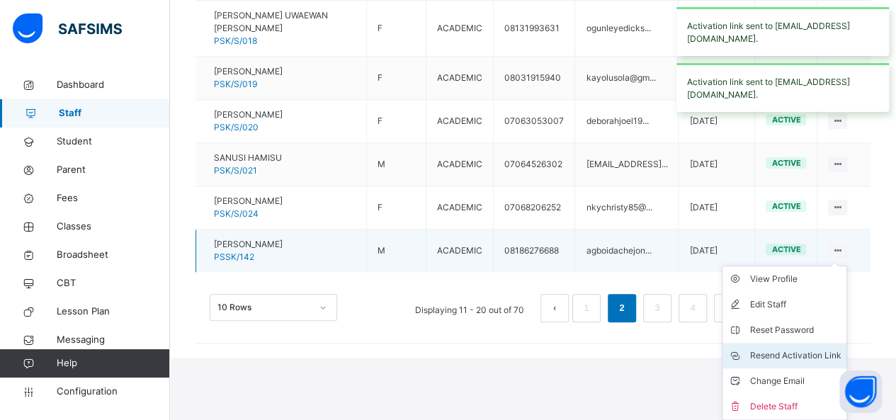
scroll to position [653, 0]
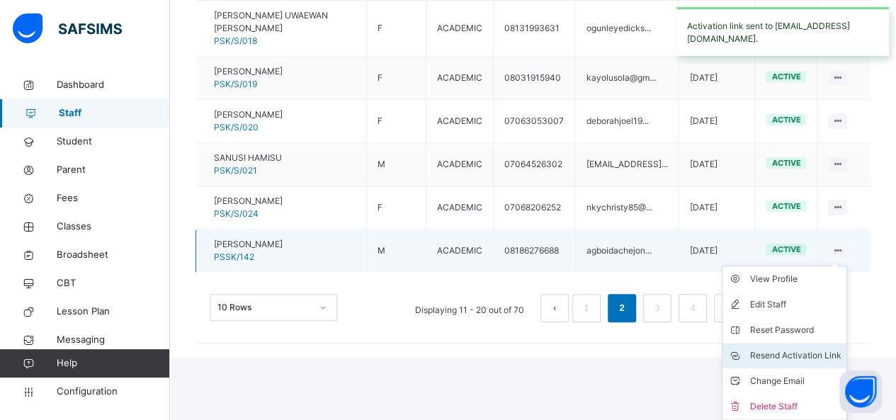
click at [795, 354] on div "Resend Activation Link" at bounding box center [794, 355] width 91 height 14
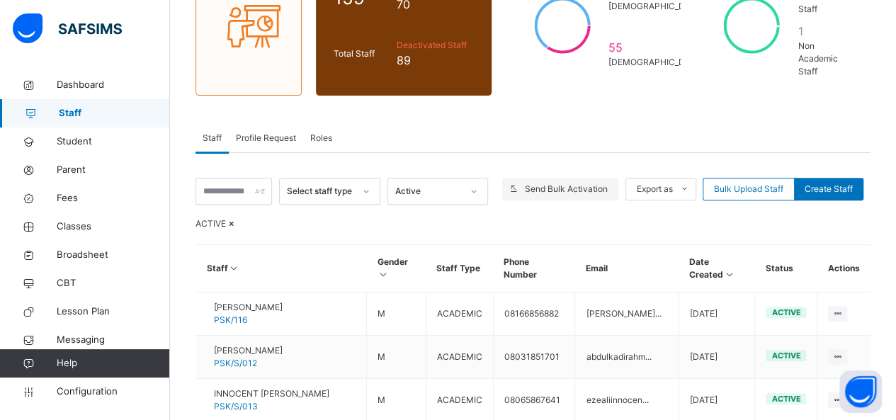
scroll to position [142, 0]
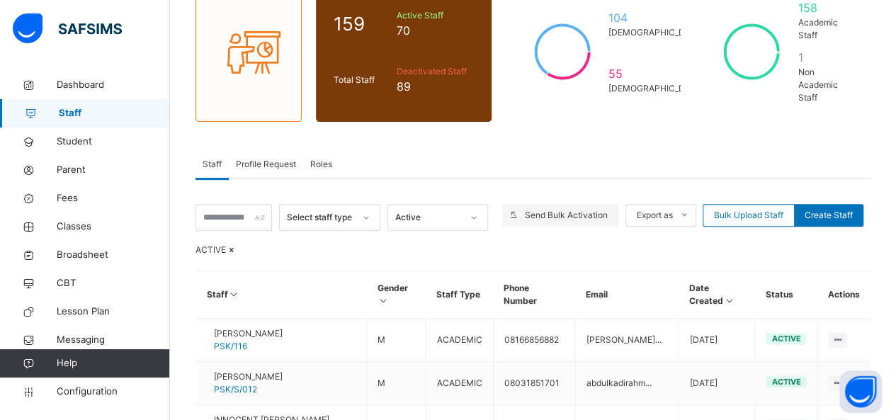
click at [590, 209] on span "Send Bulk Activation" at bounding box center [566, 215] width 83 height 13
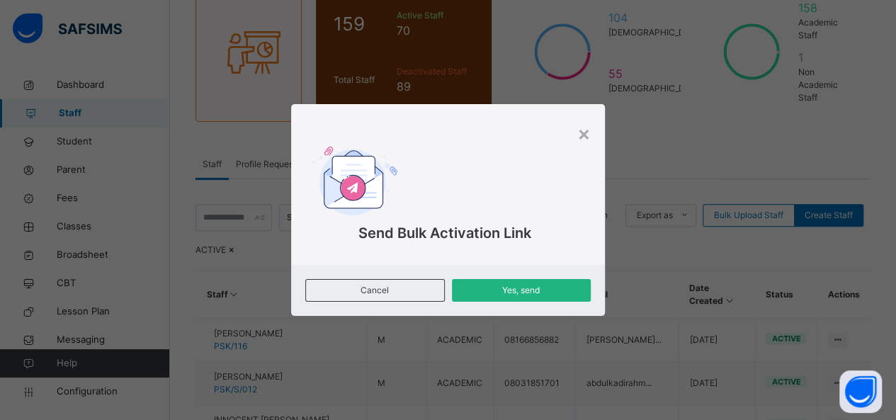
click at [535, 287] on span "Yes, send" at bounding box center [521, 290] width 118 height 13
click at [541, 298] on div "Yes, send" at bounding box center [521, 290] width 139 height 23
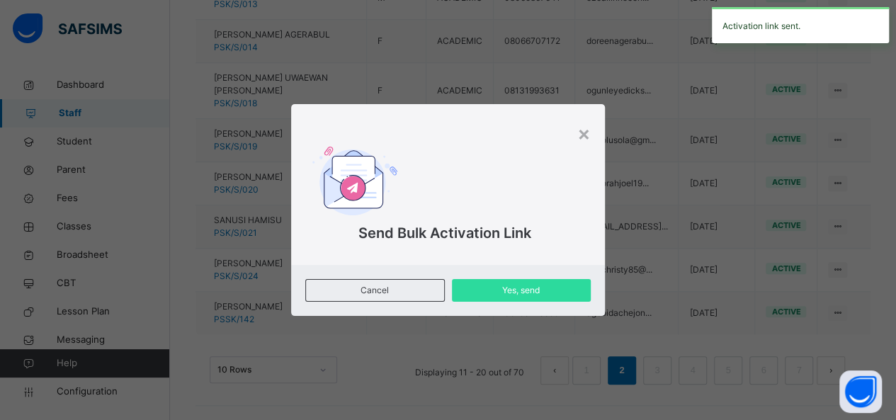
scroll to position [591, 0]
click at [587, 137] on div "×" at bounding box center [583, 133] width 13 height 30
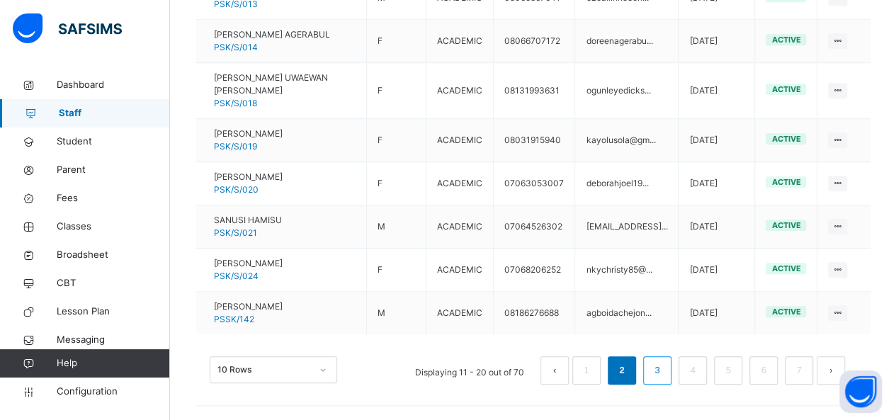
click at [666, 358] on li "3" at bounding box center [657, 370] width 28 height 28
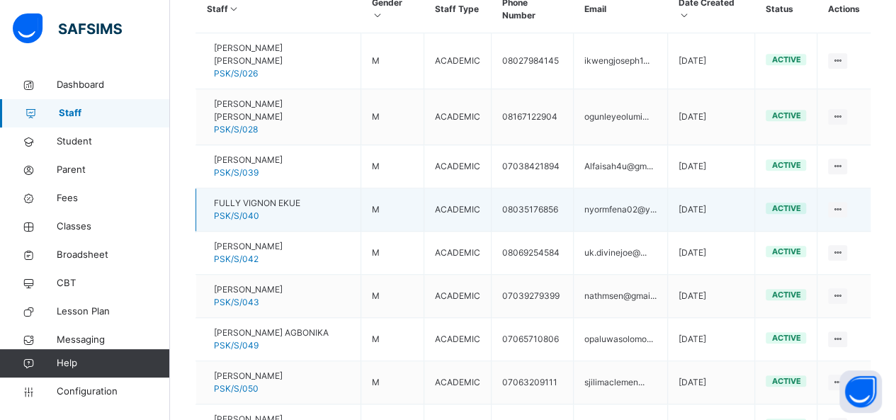
scroll to position [449, 0]
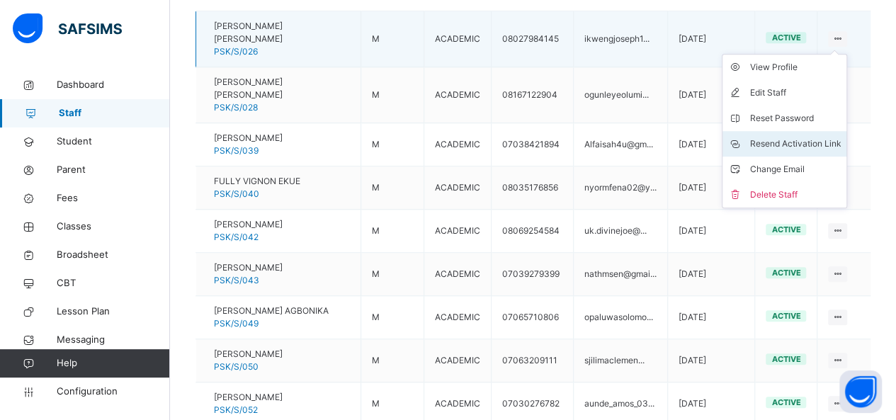
click at [803, 151] on div "Resend Activation Link" at bounding box center [794, 144] width 91 height 14
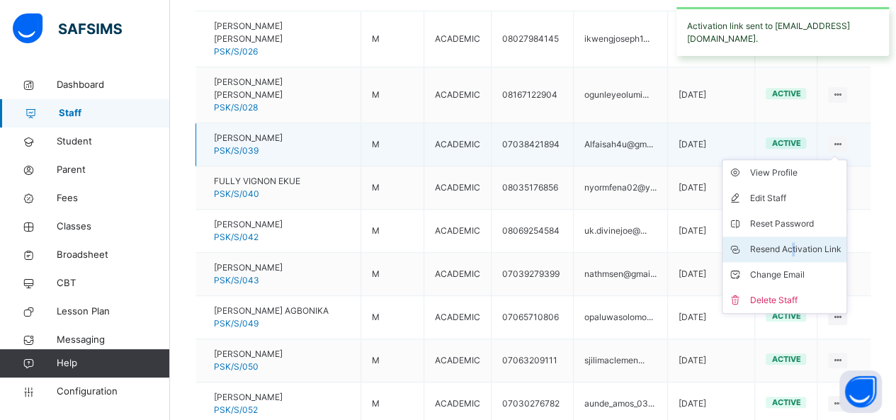
drag, startPoint x: 804, startPoint y: 250, endPoint x: 798, endPoint y: 242, distance: 10.1
click at [804, 250] on div "Resend Activation Link" at bounding box center [794, 249] width 91 height 14
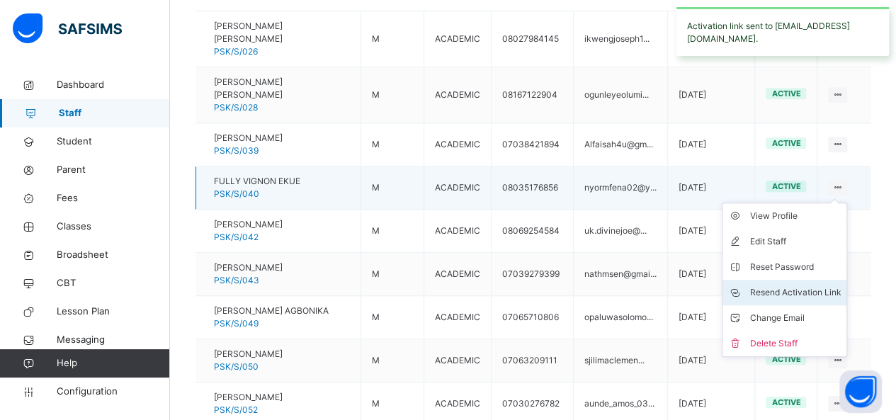
click at [795, 293] on div "Resend Activation Link" at bounding box center [794, 292] width 91 height 14
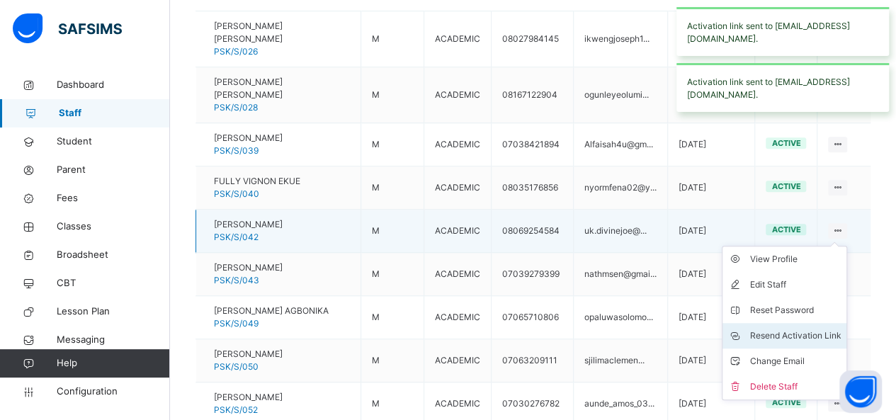
click at [796, 332] on div "Resend Activation Link" at bounding box center [794, 336] width 91 height 14
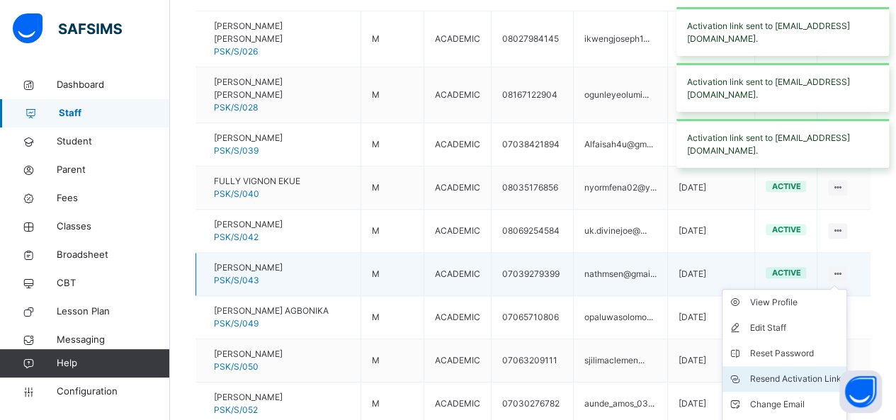
click at [770, 376] on div "Resend Activation Link" at bounding box center [794, 379] width 91 height 14
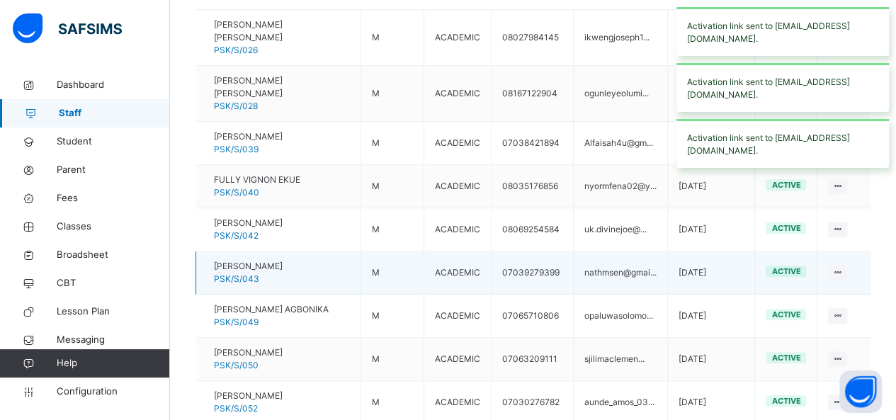
scroll to position [520, 0]
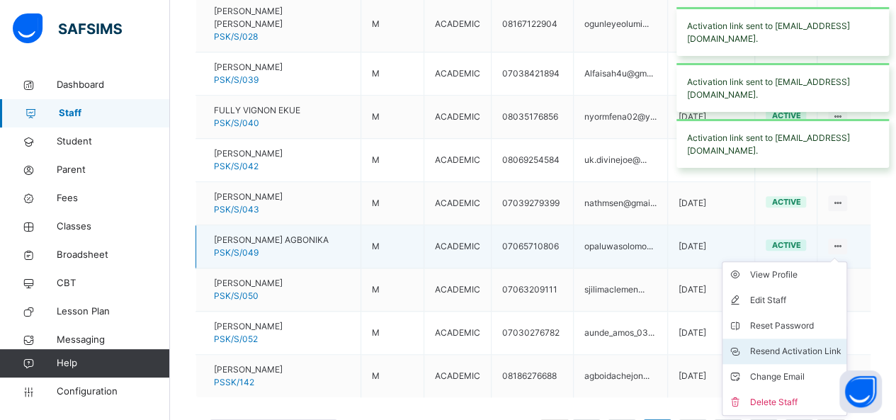
click at [797, 354] on div "Resend Activation Link" at bounding box center [794, 351] width 91 height 14
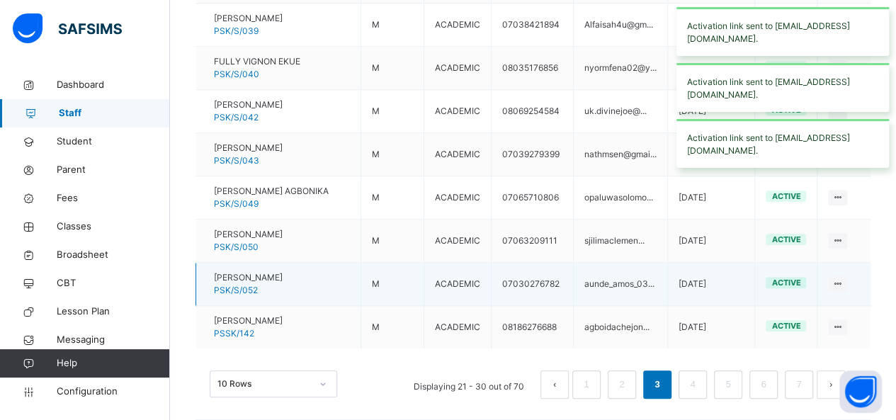
scroll to position [591, 0]
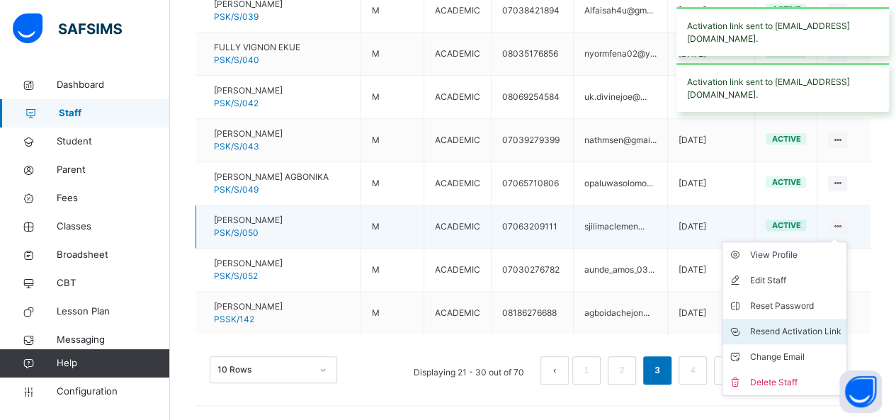
drag, startPoint x: 798, startPoint y: 336, endPoint x: 782, endPoint y: 333, distance: 16.7
click at [798, 336] on div "Resend Activation Link" at bounding box center [794, 331] width 91 height 14
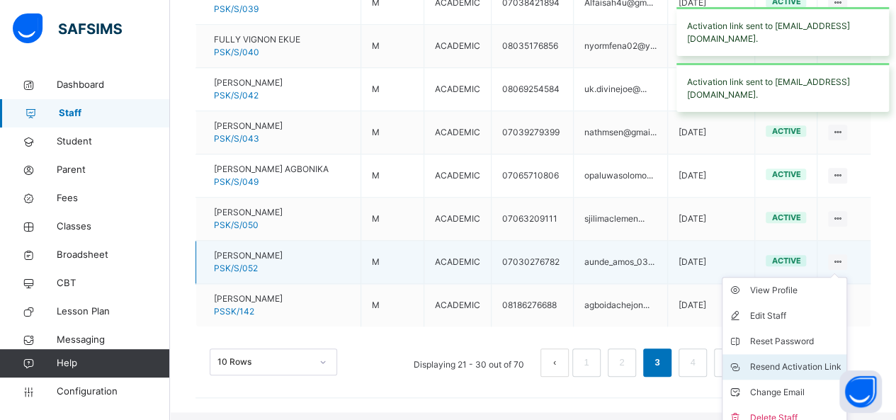
click at [787, 372] on div "Resend Activation Link" at bounding box center [794, 367] width 91 height 14
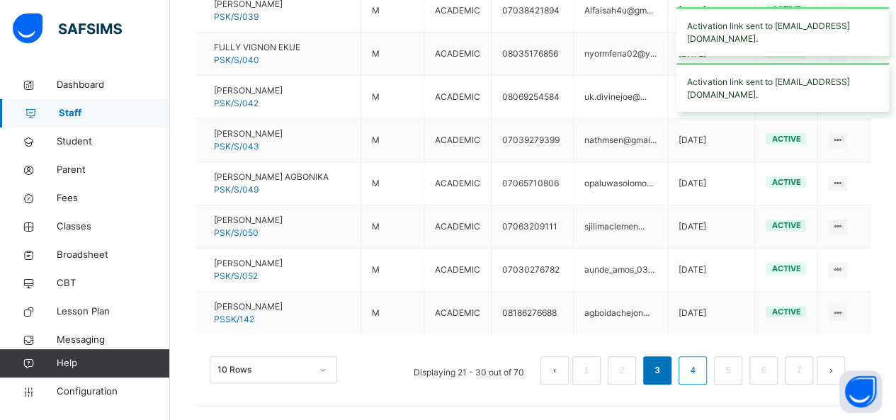
click at [699, 369] on link "4" at bounding box center [691, 370] width 13 height 18
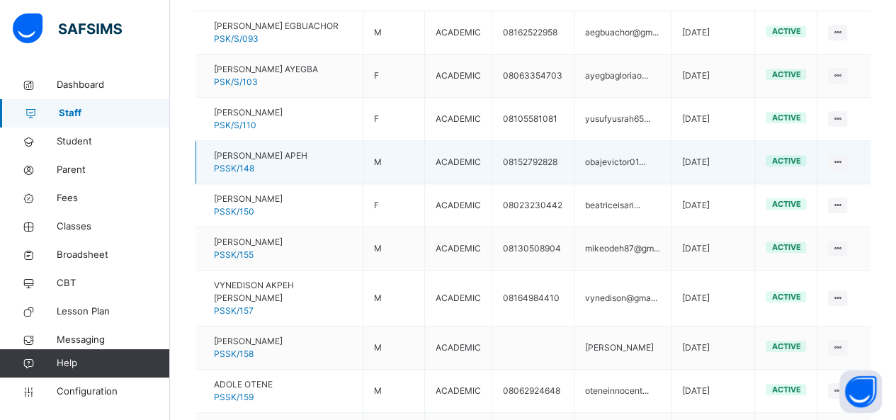
scroll to position [378, 0]
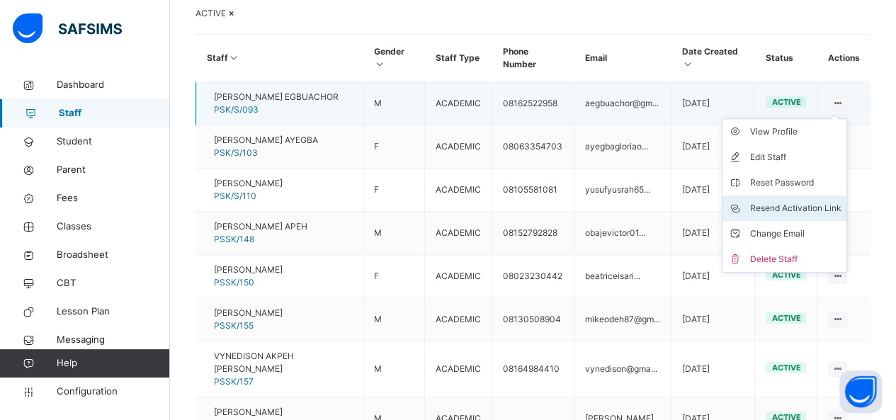
drag, startPoint x: 793, startPoint y: 237, endPoint x: 785, endPoint y: 232, distance: 9.2
click at [793, 215] on div "Resend Activation Link" at bounding box center [794, 208] width 91 height 14
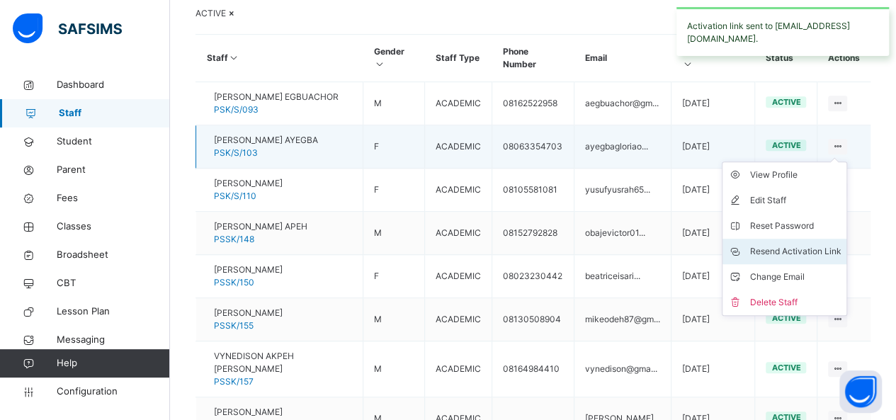
click at [796, 258] on div "Resend Activation Link" at bounding box center [794, 251] width 91 height 14
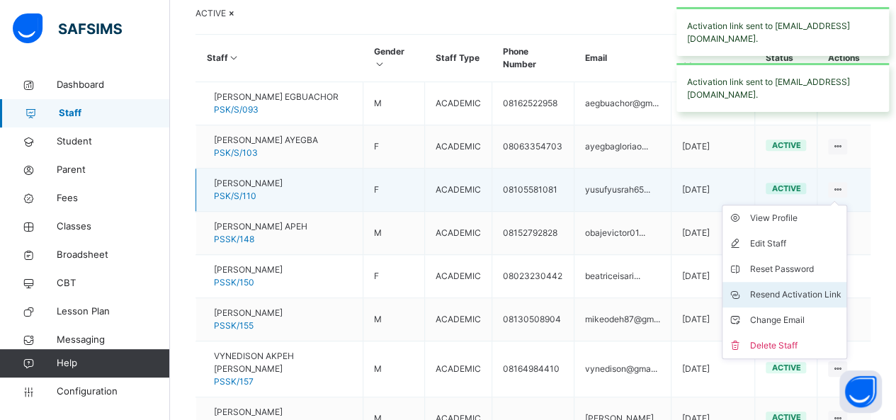
click at [793, 302] on div "Resend Activation Link" at bounding box center [794, 295] width 91 height 14
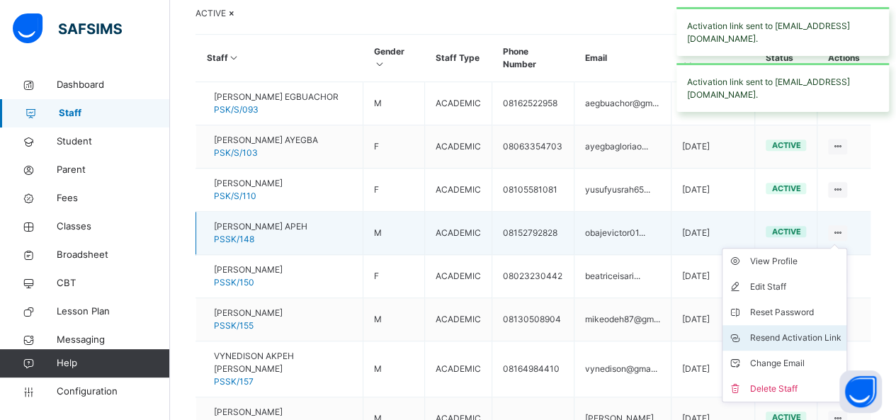
click at [793, 345] on div "Resend Activation Link" at bounding box center [794, 338] width 91 height 14
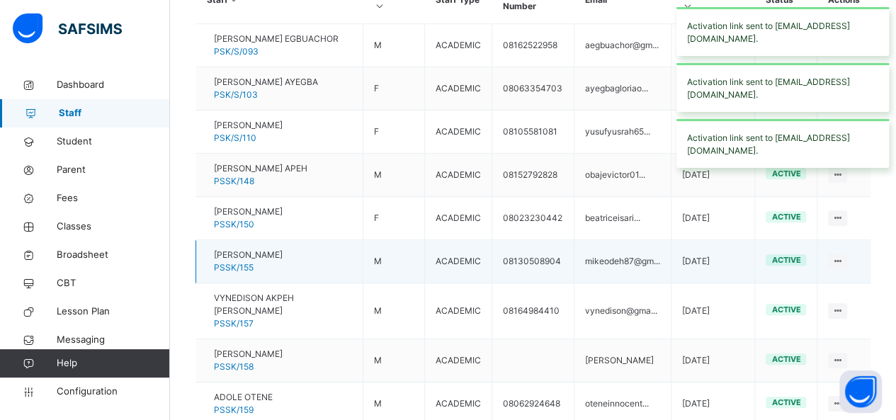
scroll to position [520, 0]
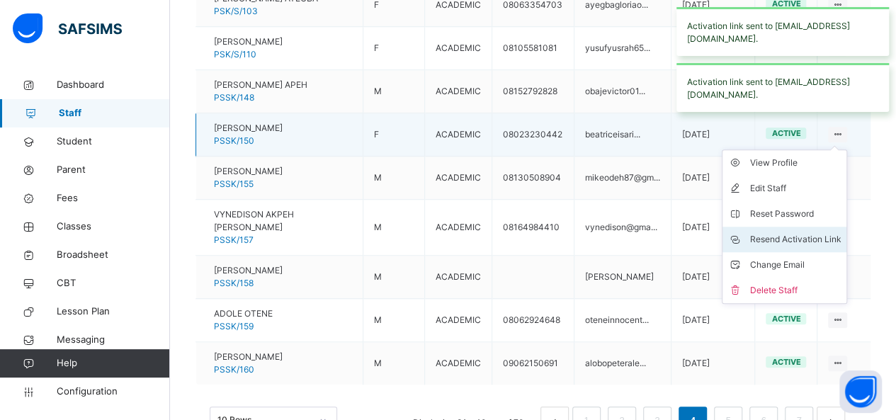
click at [797, 246] on div "Resend Activation Link" at bounding box center [794, 239] width 91 height 14
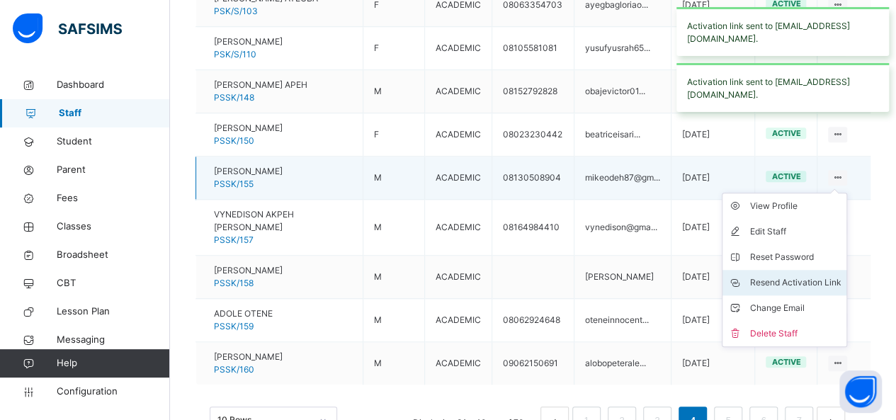
click at [797, 290] on div "Resend Activation Link" at bounding box center [794, 282] width 91 height 14
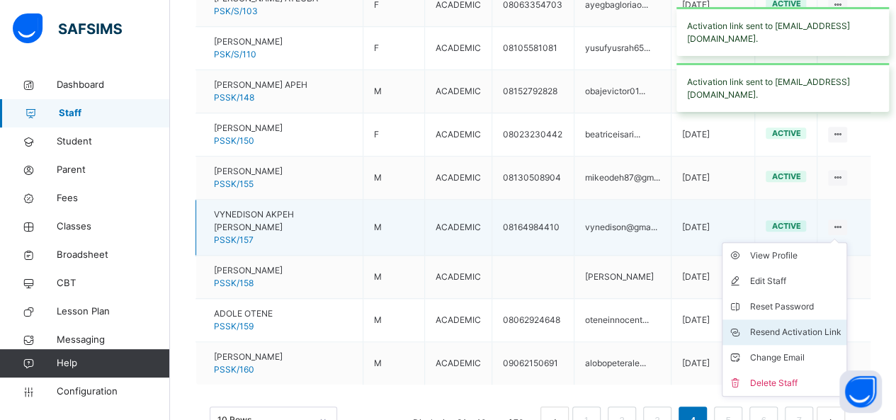
click at [790, 339] on div "Resend Activation Link" at bounding box center [794, 332] width 91 height 14
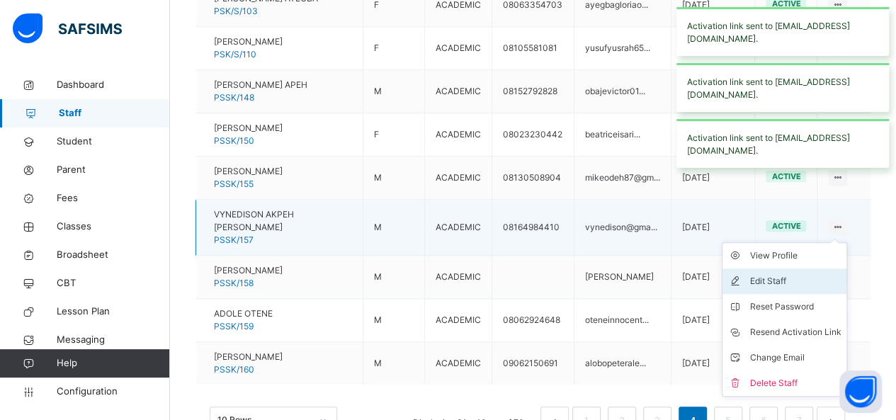
scroll to position [591, 0]
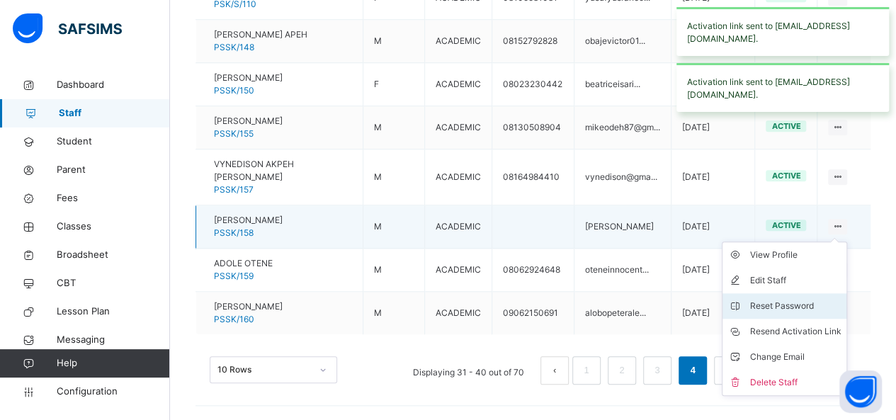
drag, startPoint x: 792, startPoint y: 336, endPoint x: 755, endPoint y: 318, distance: 41.5
click at [792, 336] on div "Resend Activation Link" at bounding box center [794, 331] width 91 height 14
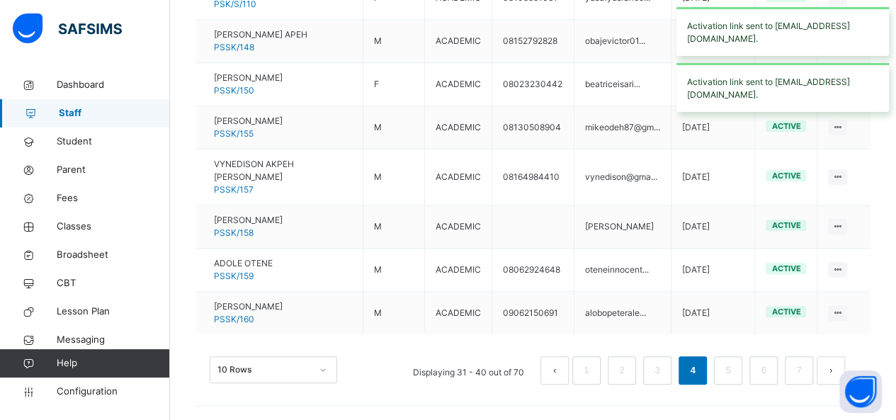
drag, startPoint x: 780, startPoint y: 379, endPoint x: 715, endPoint y: 350, distance: 70.7
click at [0, 0] on div "Resend Activation Link" at bounding box center [0, 0] width 0 height 0
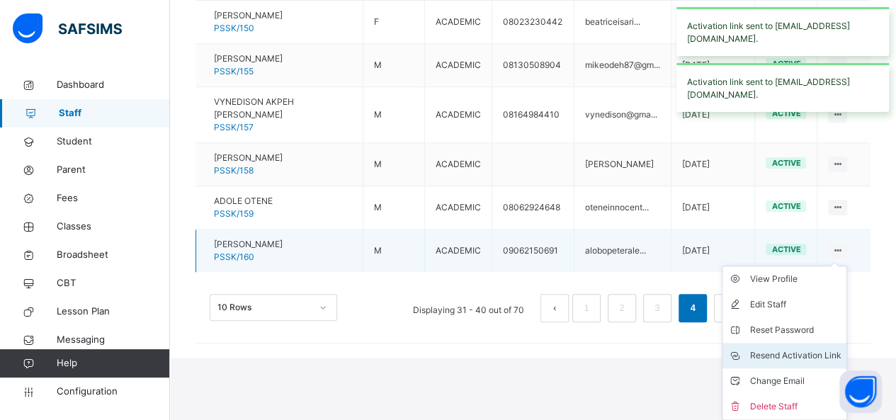
click at [786, 356] on div "Resend Activation Link" at bounding box center [794, 355] width 91 height 14
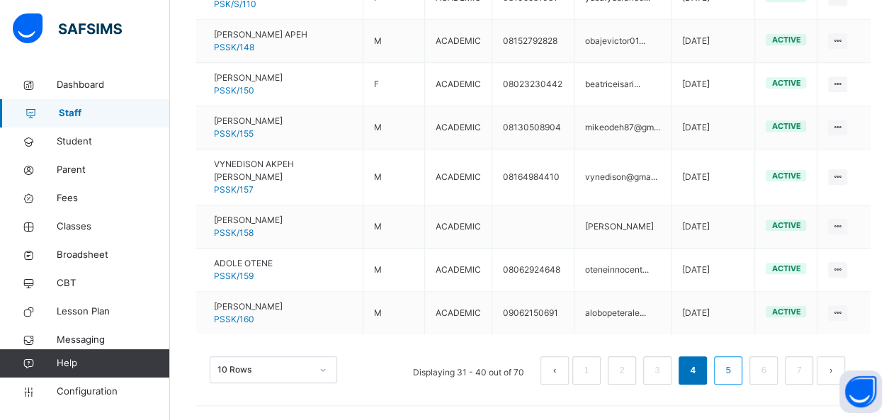
click at [734, 366] on link "5" at bounding box center [727, 370] width 13 height 18
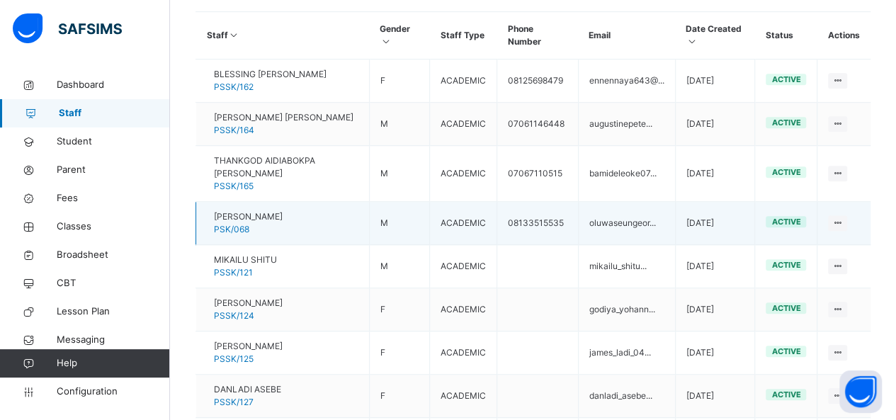
scroll to position [378, 0]
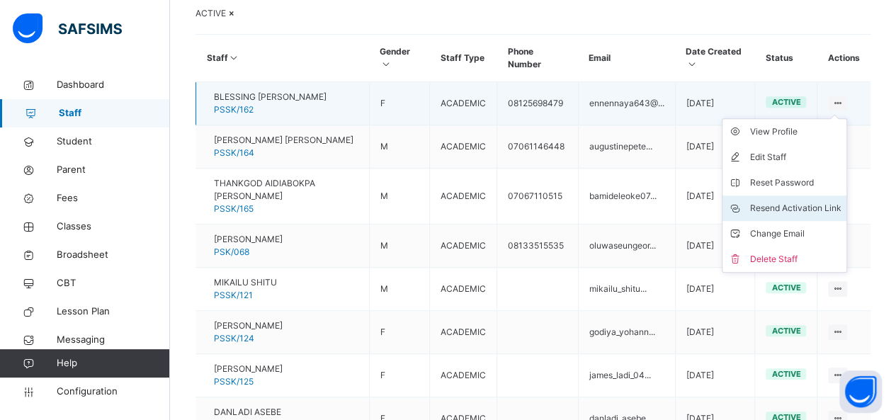
click at [806, 215] on div "Resend Activation Link" at bounding box center [794, 208] width 91 height 14
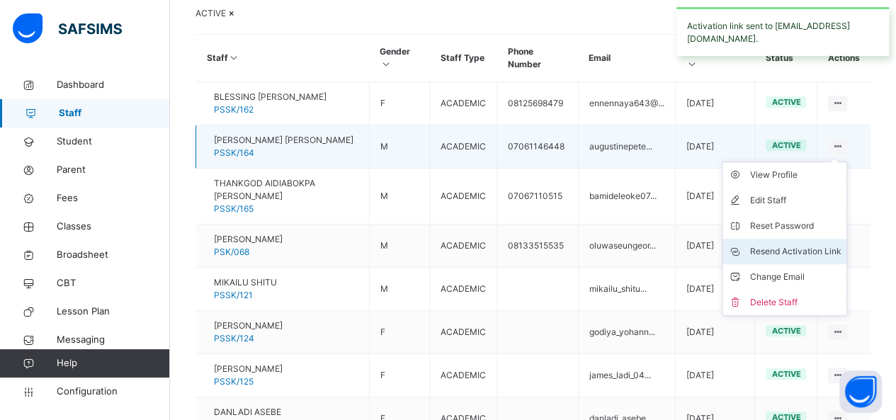
click at [785, 258] on div "Resend Activation Link" at bounding box center [794, 251] width 91 height 14
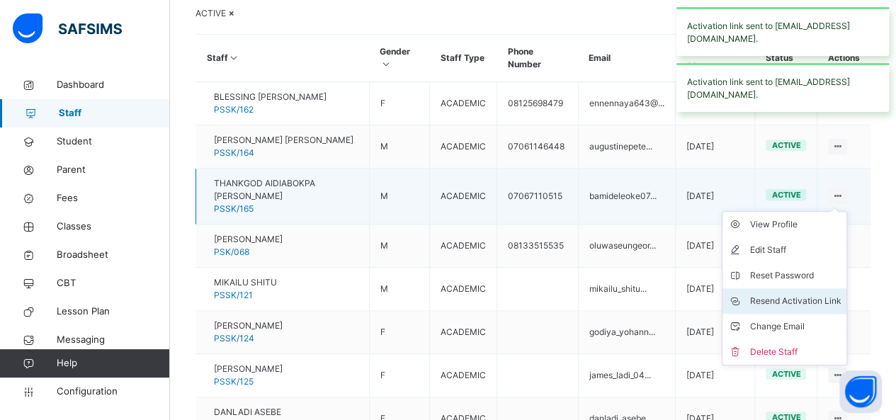
click at [811, 314] on li "Resend Activation Link" at bounding box center [784, 300] width 124 height 25
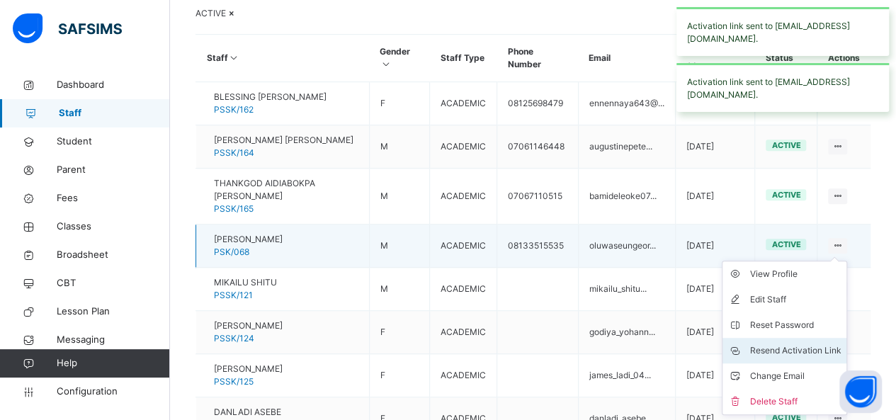
click at [801, 360] on li "Resend Activation Link" at bounding box center [784, 350] width 124 height 25
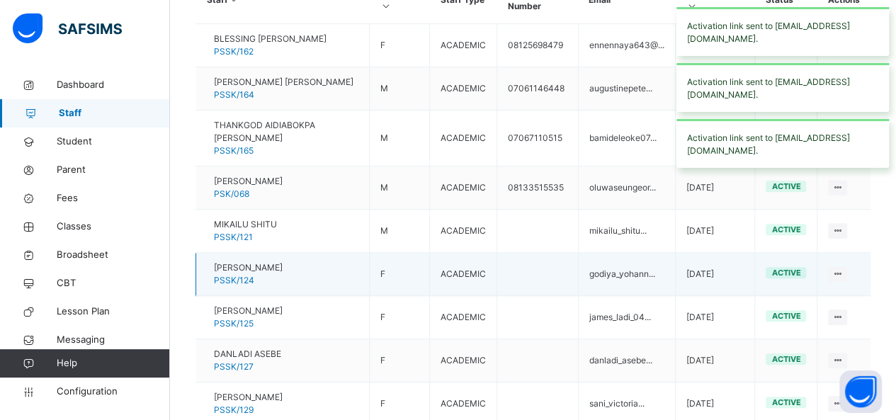
scroll to position [449, 0]
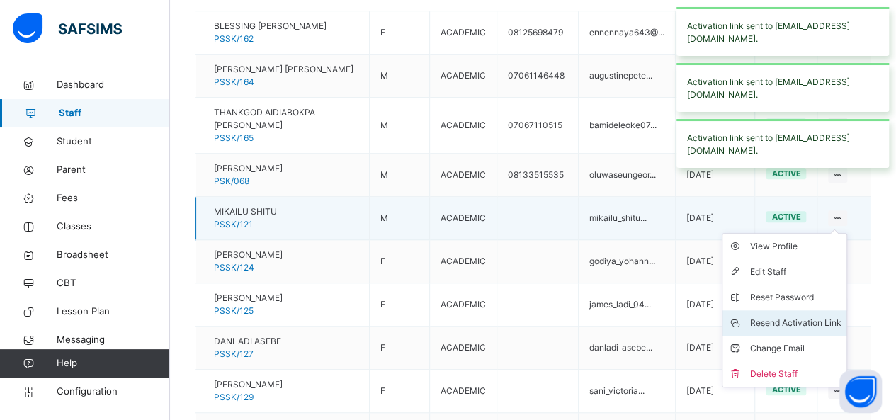
click at [799, 330] on div "Resend Activation Link" at bounding box center [794, 323] width 91 height 14
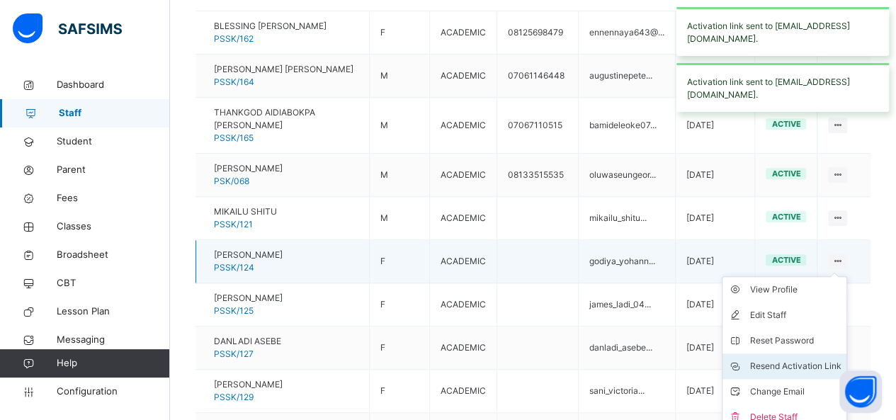
click at [787, 373] on div "Resend Activation Link" at bounding box center [794, 366] width 91 height 14
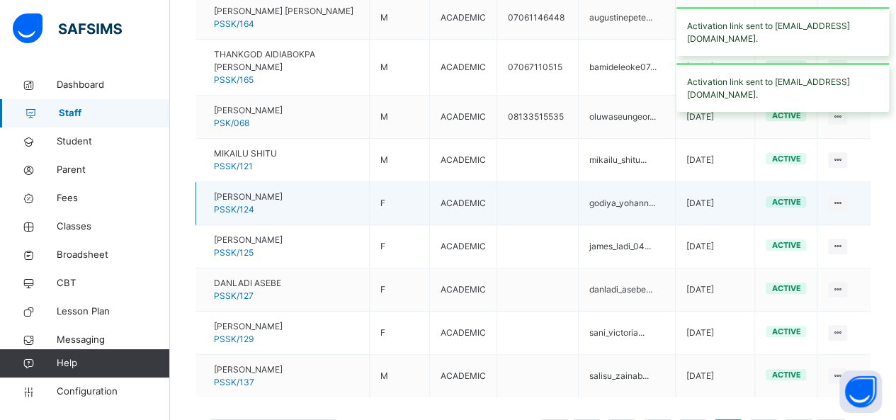
scroll to position [520, 0]
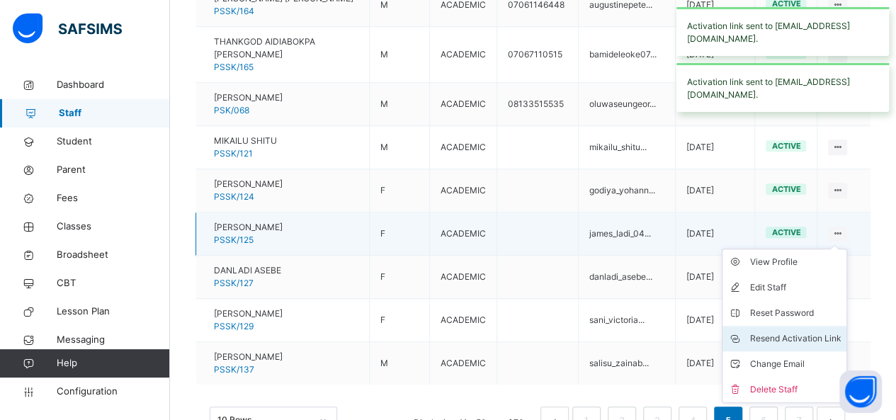
click at [792, 346] on div "Resend Activation Link" at bounding box center [794, 338] width 91 height 14
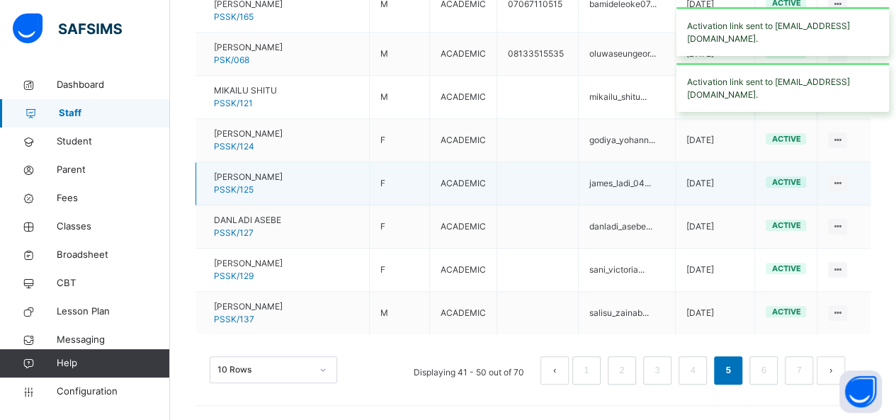
scroll to position [591, 0]
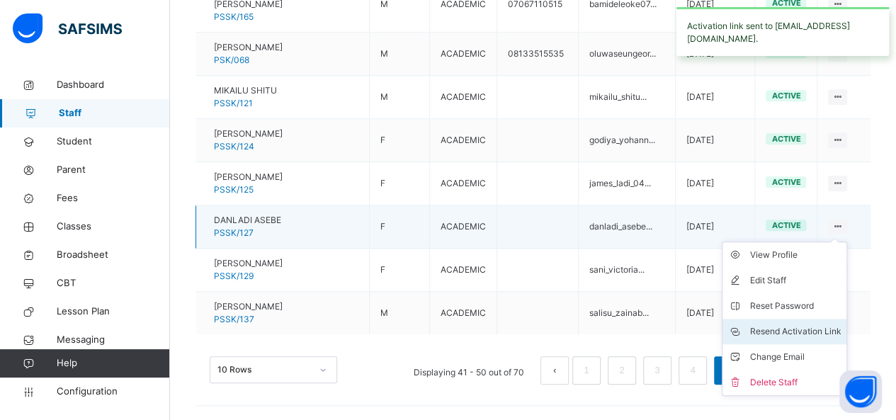
click at [811, 331] on div "Resend Activation Link" at bounding box center [794, 331] width 91 height 14
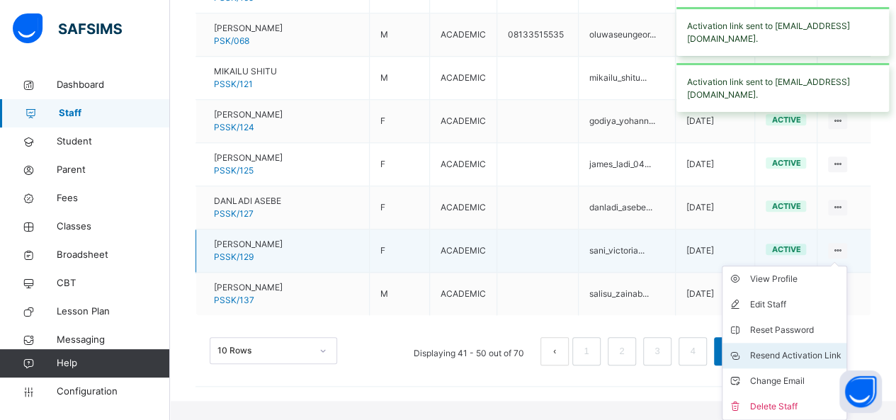
click at [786, 363] on div "Resend Activation Link" at bounding box center [794, 355] width 91 height 14
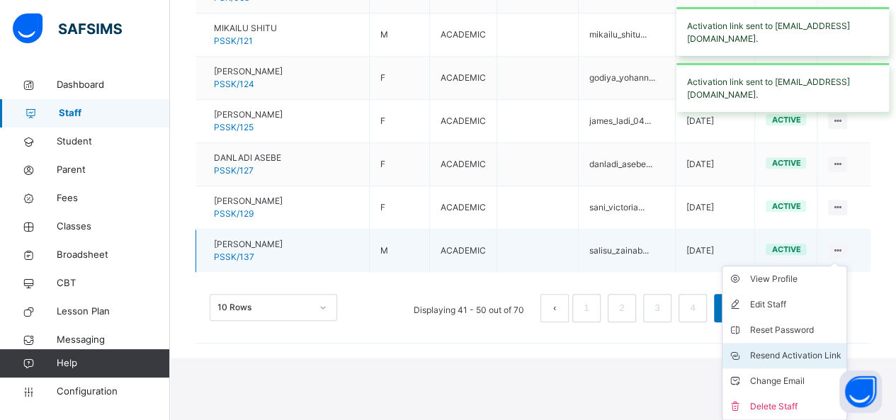
scroll to position [653, 0]
click at [792, 356] on div "Resend Activation Link" at bounding box center [794, 355] width 91 height 14
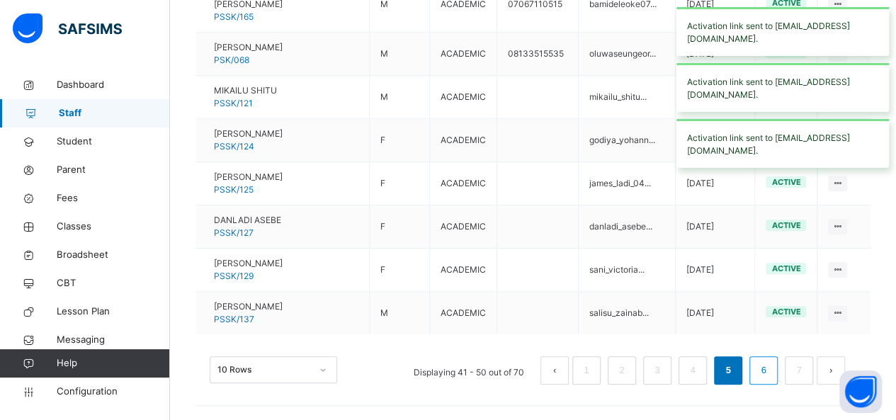
click at [770, 372] on link "6" at bounding box center [762, 370] width 13 height 18
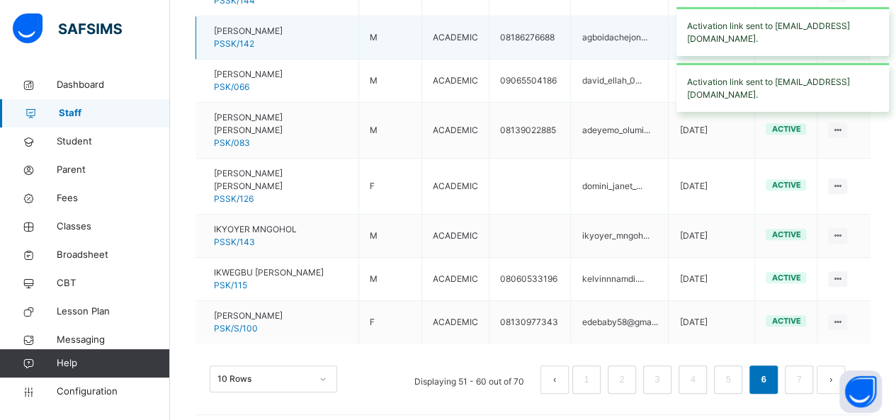
scroll to position [378, 0]
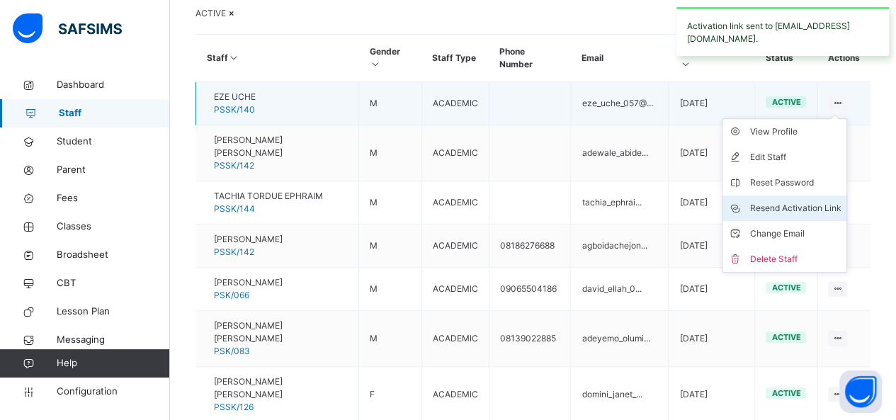
click at [814, 215] on div "Resend Activation Link" at bounding box center [794, 208] width 91 height 14
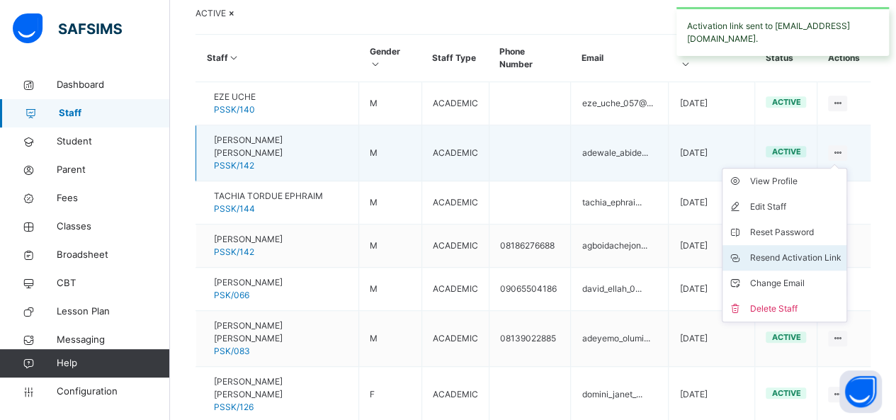
click at [823, 265] on div "Resend Activation Link" at bounding box center [794, 258] width 91 height 14
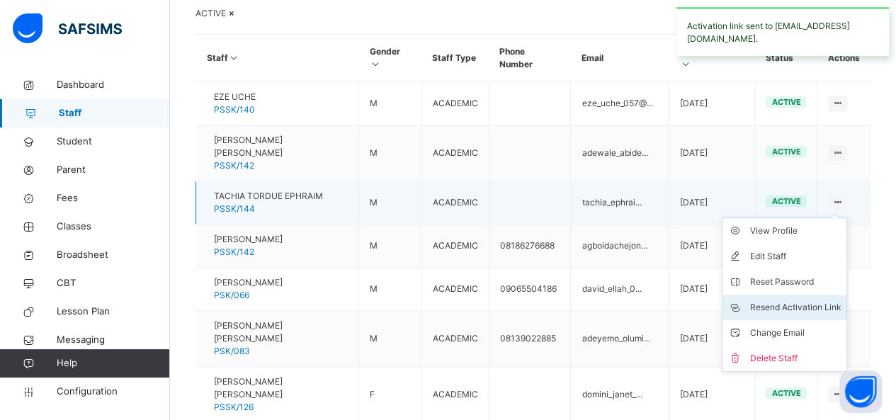
click at [801, 314] on div "Resend Activation Link" at bounding box center [794, 307] width 91 height 14
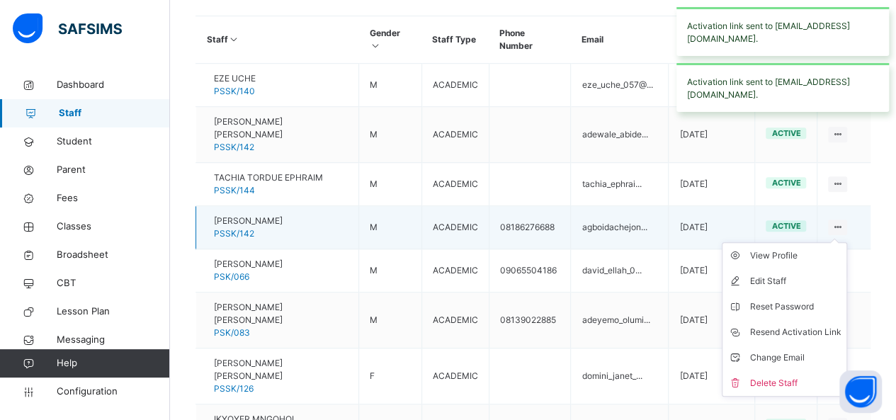
scroll to position [449, 0]
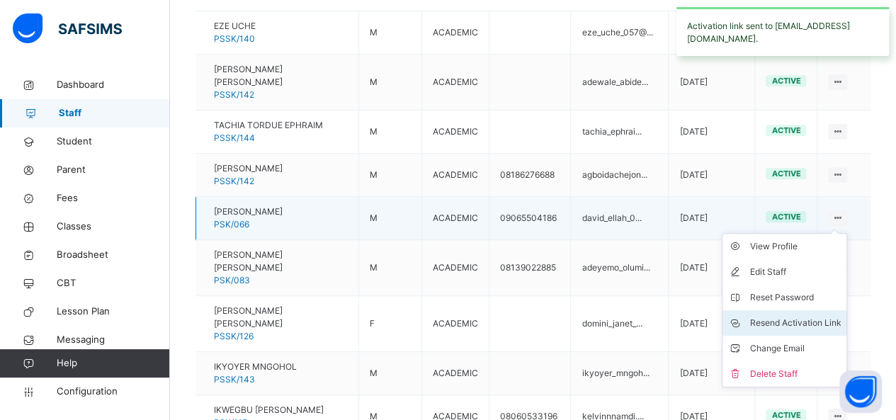
click at [804, 330] on div "Resend Activation Link" at bounding box center [794, 323] width 91 height 14
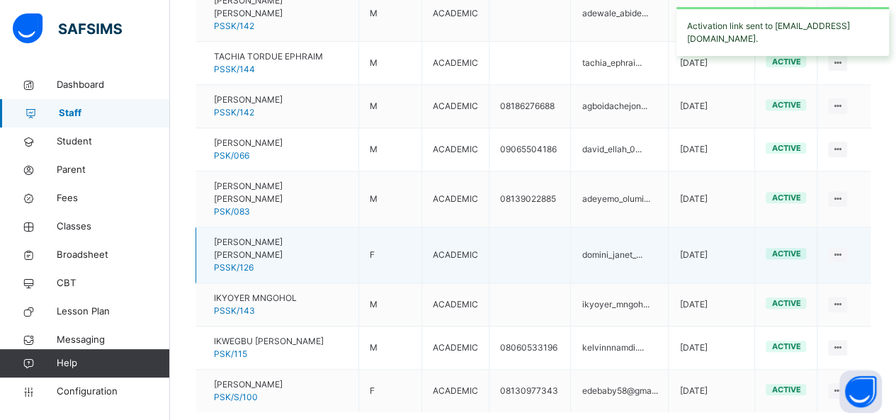
scroll to position [520, 0]
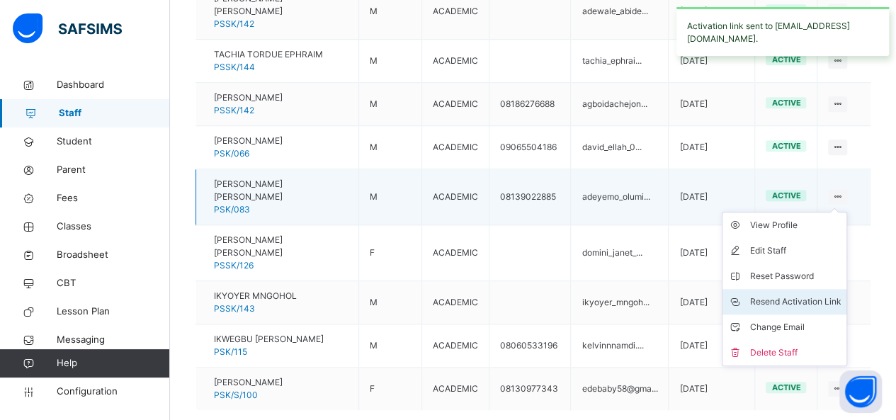
click at [807, 309] on div "Resend Activation Link" at bounding box center [794, 302] width 91 height 14
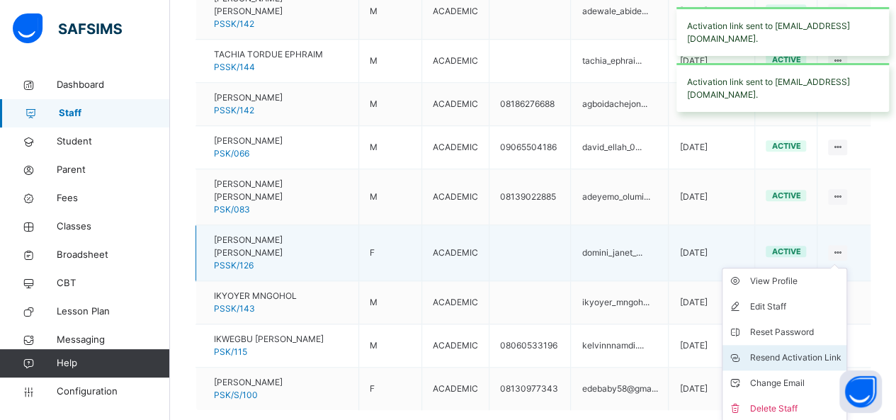
click at [807, 351] on div "Resend Activation Link" at bounding box center [794, 358] width 91 height 14
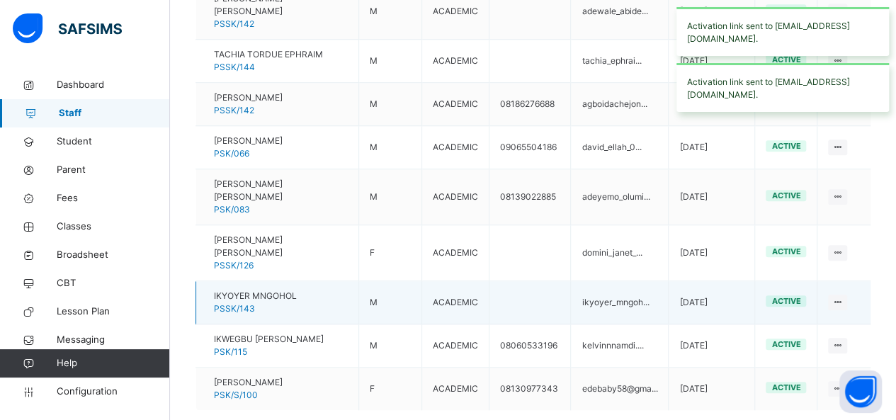
scroll to position [591, 0]
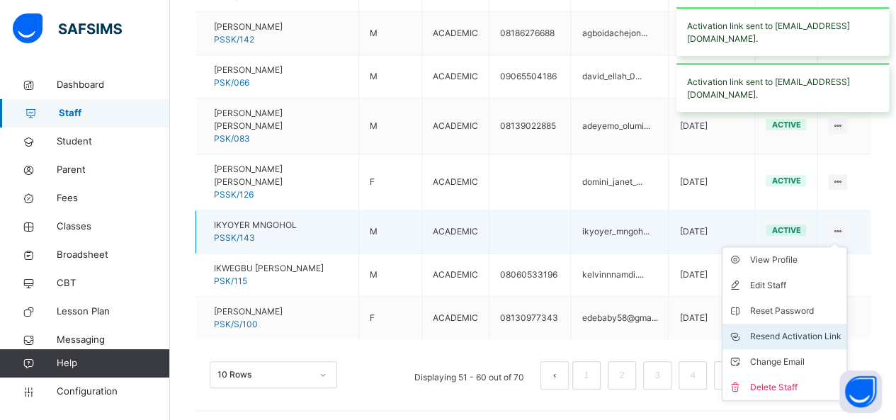
click at [820, 329] on div "Resend Activation Link" at bounding box center [794, 336] width 91 height 14
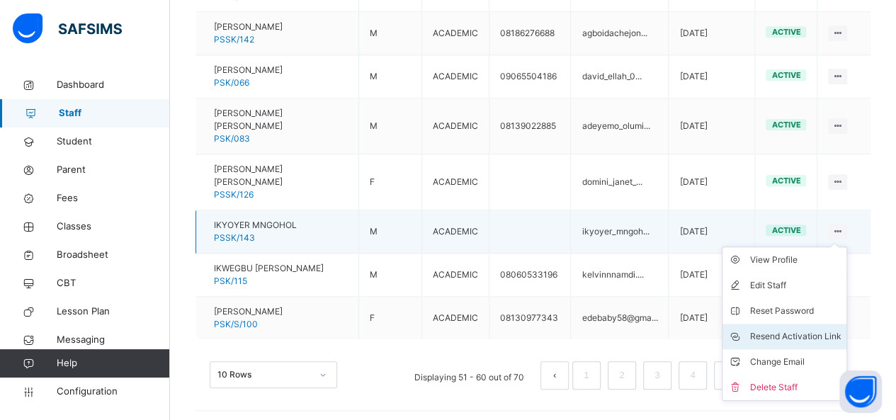
click at [802, 329] on div "Resend Activation Link" at bounding box center [794, 336] width 91 height 14
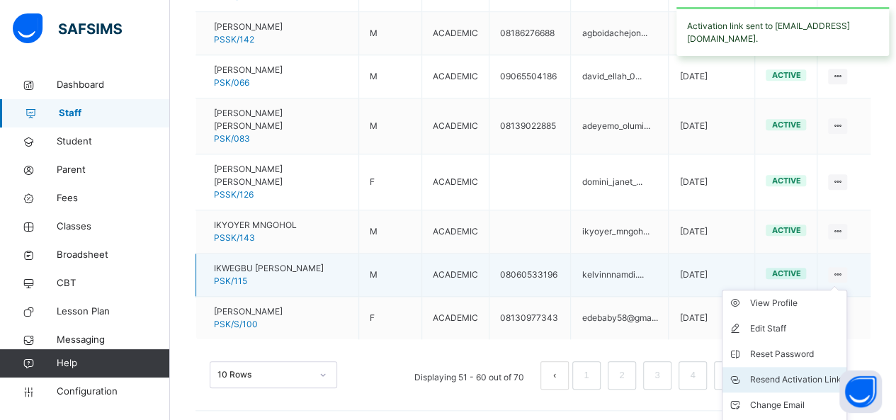
click at [807, 372] on div "Resend Activation Link" at bounding box center [794, 379] width 91 height 14
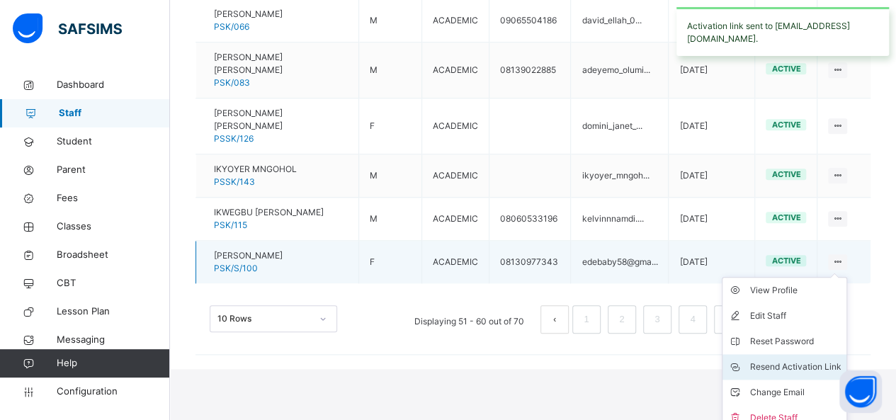
click at [785, 360] on div "Resend Activation Link" at bounding box center [794, 367] width 91 height 14
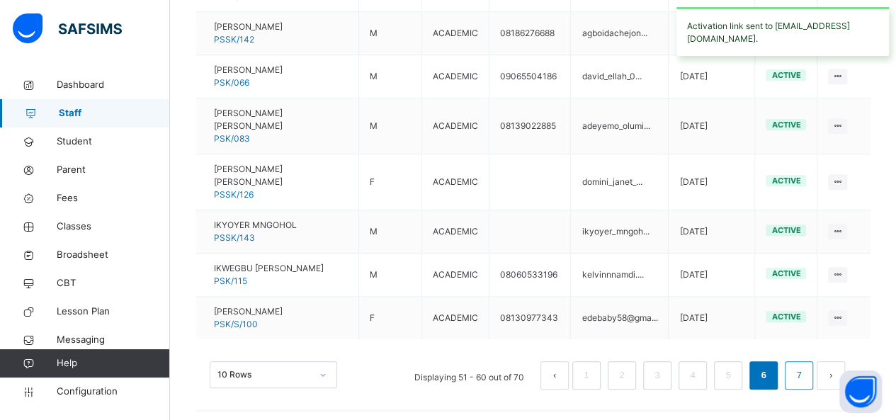
click at [805, 370] on link "7" at bounding box center [798, 375] width 13 height 18
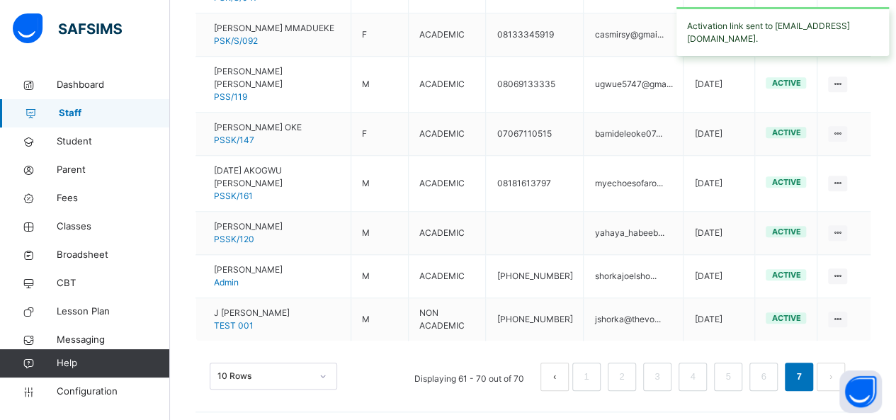
scroll to position [333, 0]
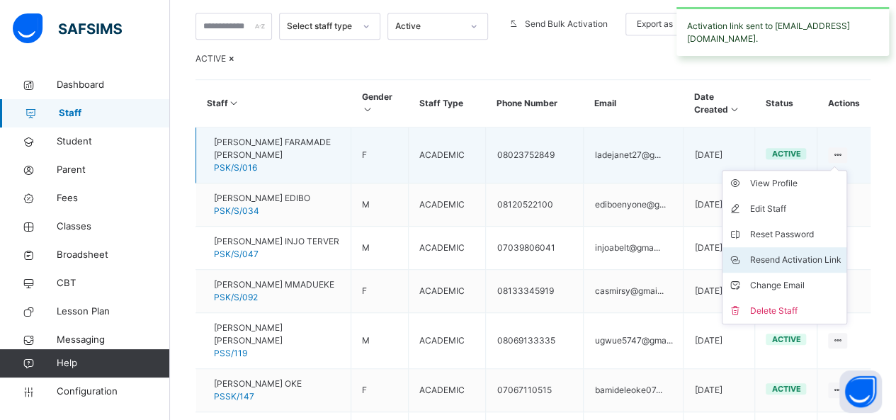
click at [806, 267] on div "Resend Activation Link" at bounding box center [794, 260] width 91 height 14
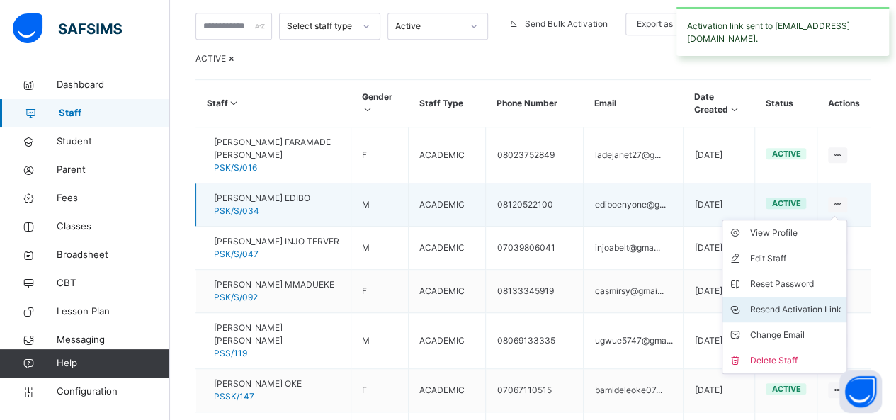
click at [821, 317] on div "Resend Activation Link" at bounding box center [794, 309] width 91 height 14
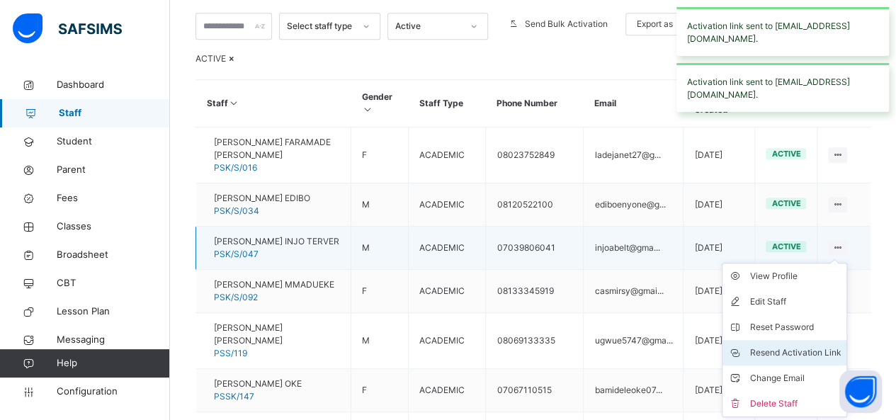
click at [783, 360] on div "Resend Activation Link" at bounding box center [794, 353] width 91 height 14
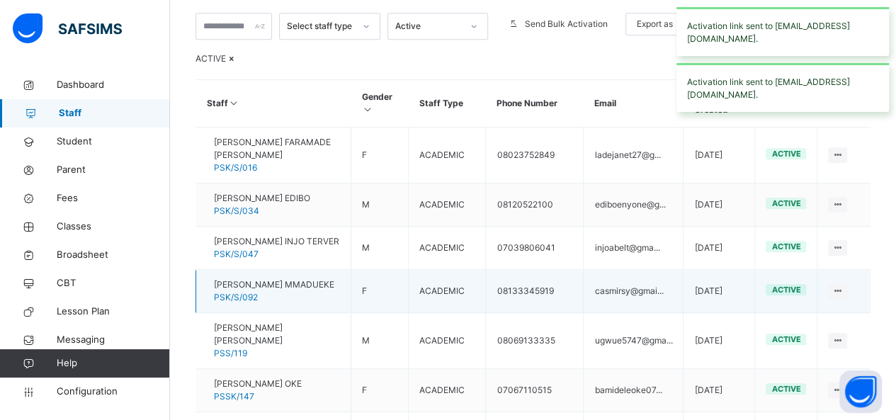
scroll to position [474, 0]
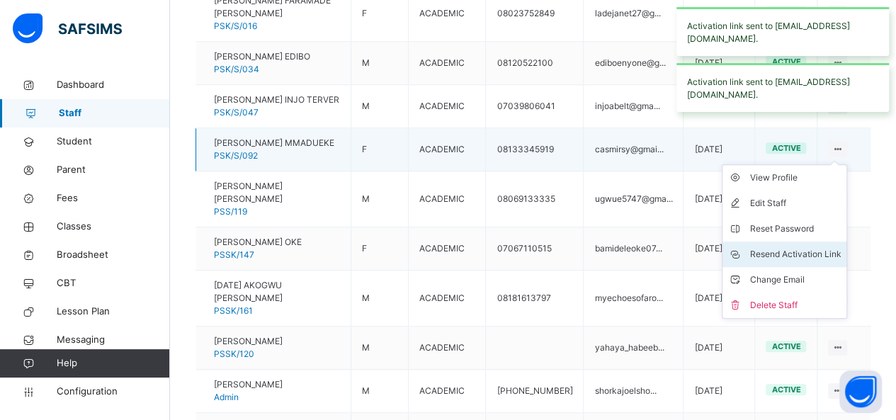
click at [799, 261] on div "Resend Activation Link" at bounding box center [794, 254] width 91 height 14
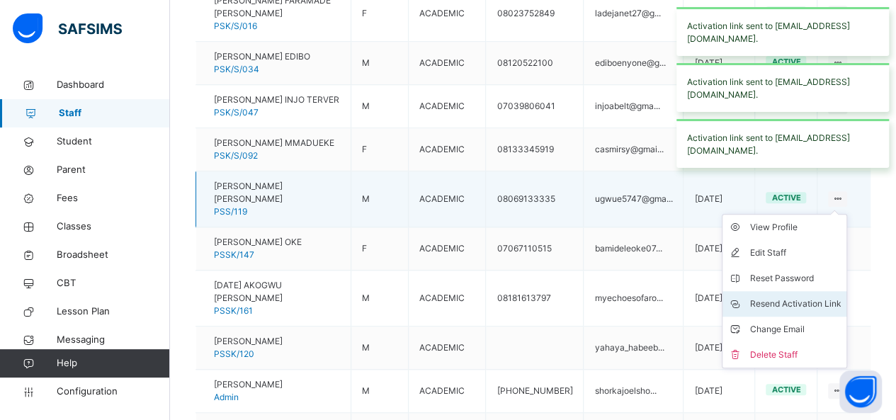
click at [791, 311] on div "Resend Activation Link" at bounding box center [794, 304] width 91 height 14
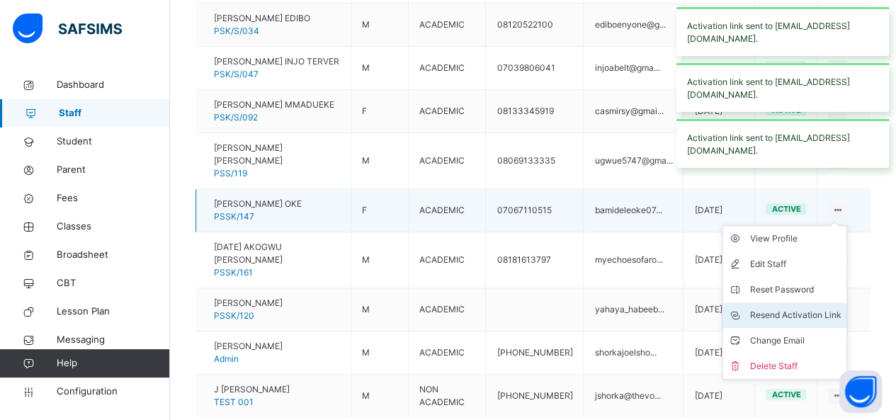
scroll to position [545, 0]
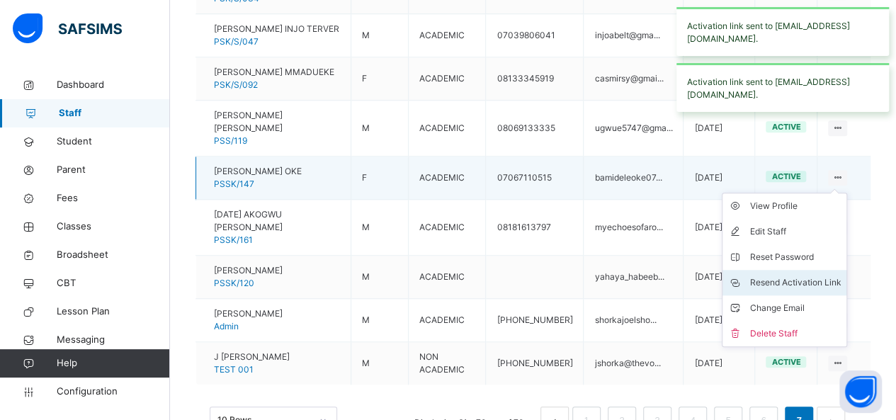
click at [797, 290] on div "Resend Activation Link" at bounding box center [794, 282] width 91 height 14
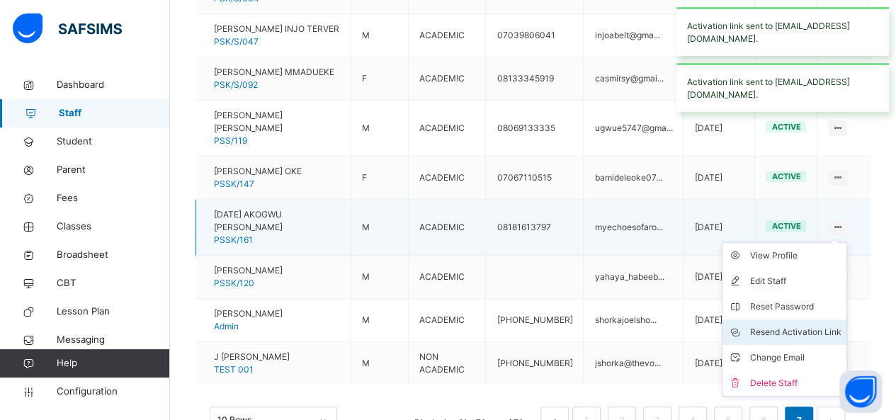
click at [784, 339] on div "Resend Activation Link" at bounding box center [794, 332] width 91 height 14
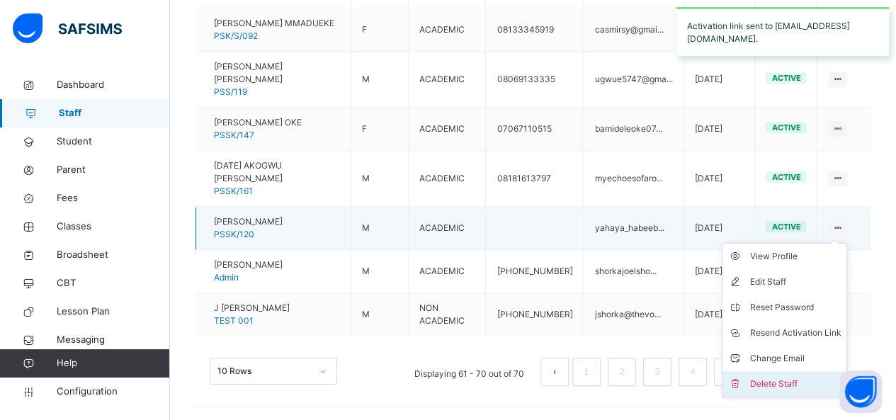
scroll to position [616, 0]
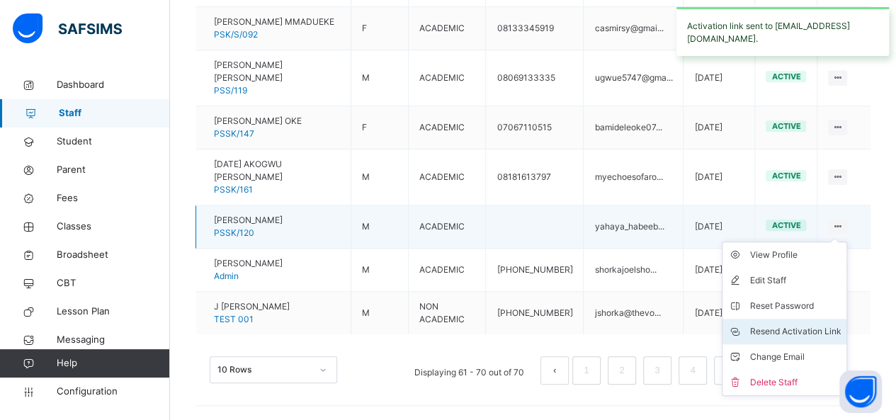
click at [799, 338] on div "Resend Activation Link" at bounding box center [794, 331] width 91 height 14
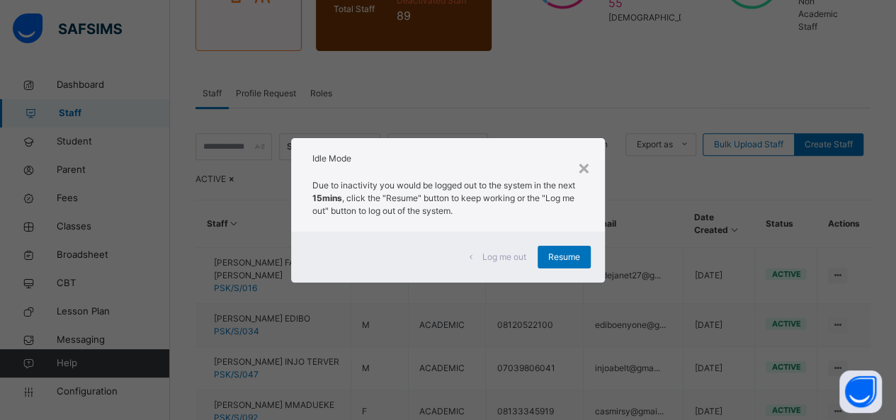
scroll to position [71, 0]
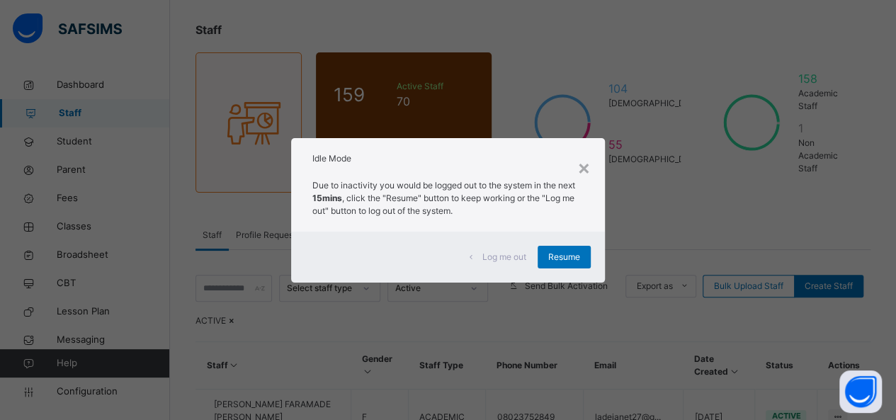
drag, startPoint x: 378, startPoint y: 156, endPoint x: 271, endPoint y: 144, distance: 108.4
